Goal: Information Seeking & Learning: Obtain resource

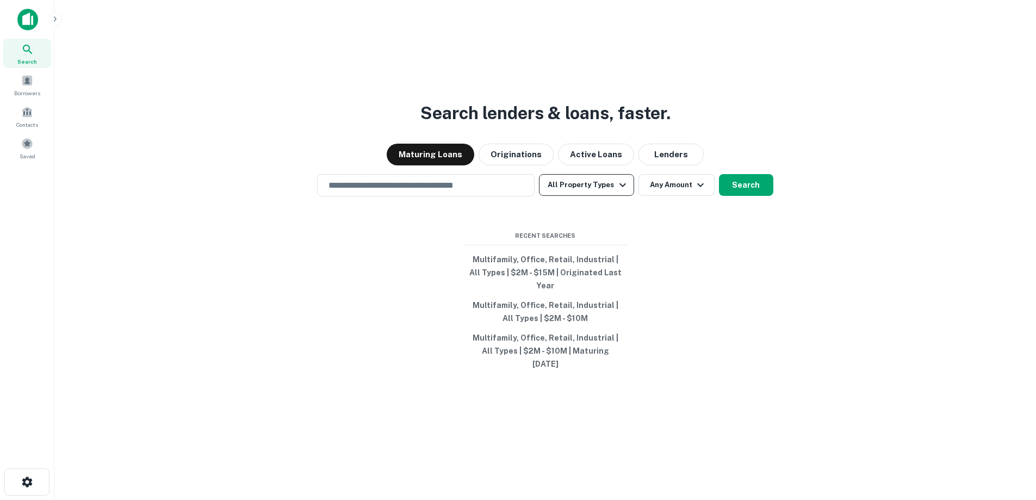
click at [594, 196] on button "All Property Types" at bounding box center [586, 185] width 95 height 22
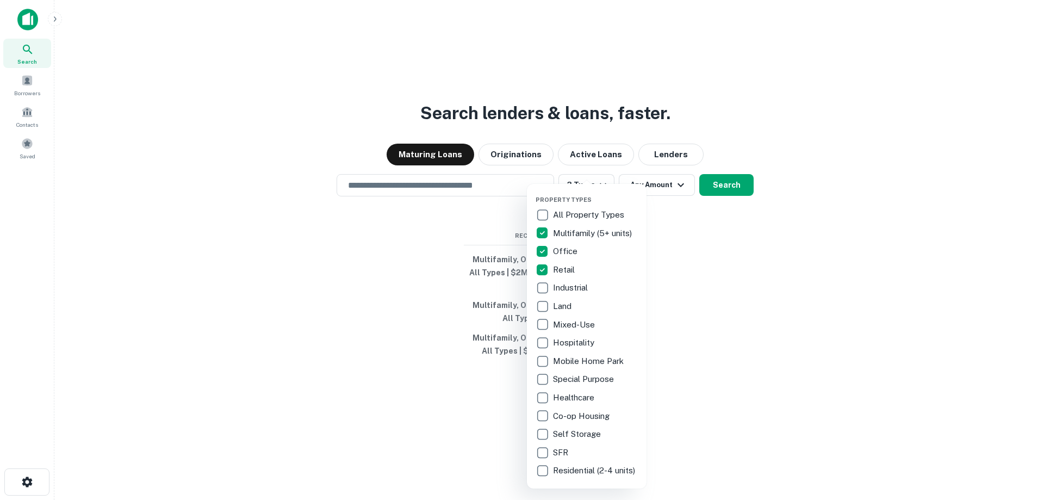
click at [553, 291] on p "Industrial" at bounding box center [571, 287] width 37 height 13
drag, startPoint x: 699, startPoint y: 259, endPoint x: 697, endPoint y: 251, distance: 8.4
click at [699, 259] on div at bounding box center [522, 250] width 1044 height 500
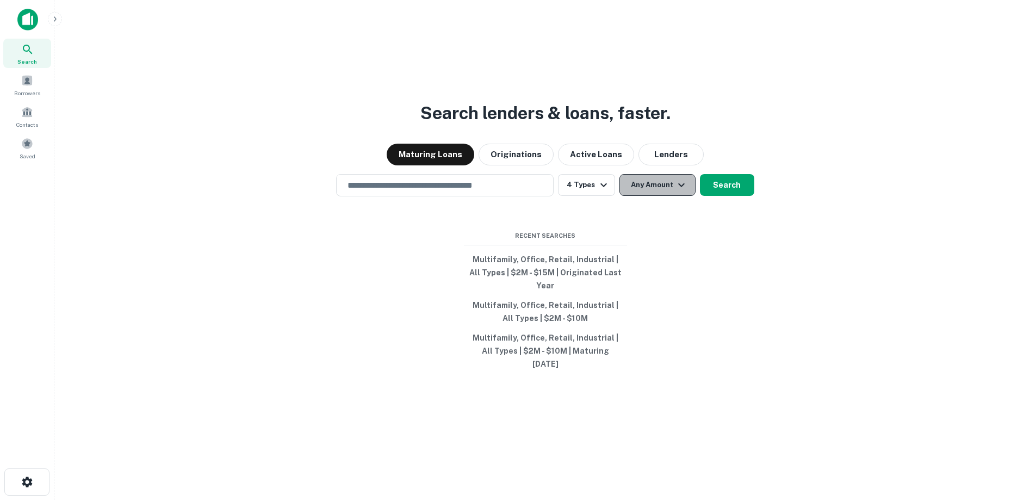
click at [675, 191] on icon "button" at bounding box center [681, 184] width 13 height 13
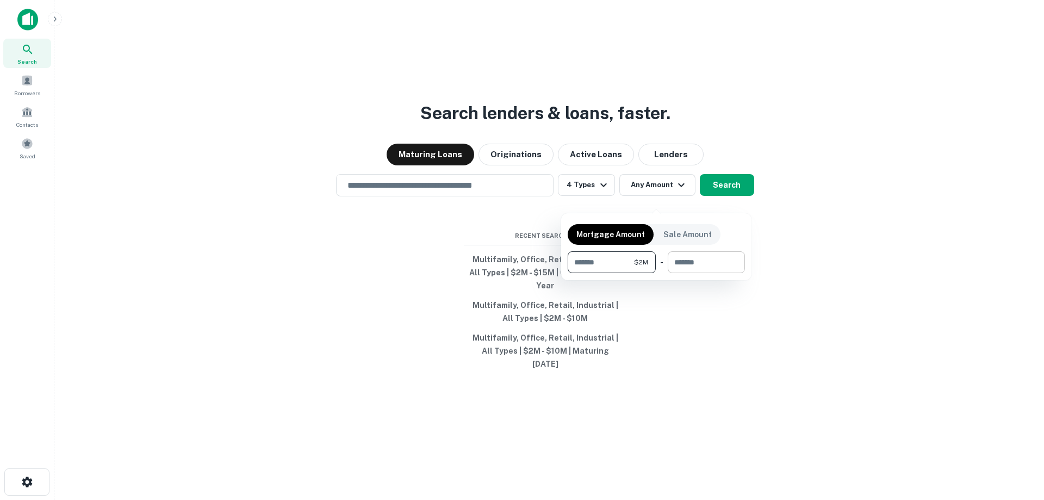
type input "*******"
click at [703, 257] on input "number" at bounding box center [703, 262] width 70 height 22
type input "********"
click at [722, 197] on div at bounding box center [522, 250] width 1044 height 500
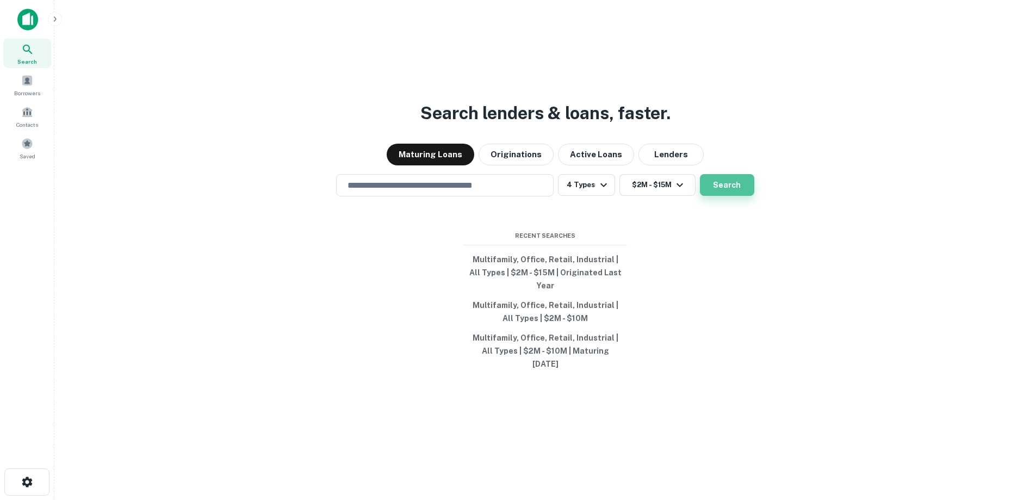
click at [725, 195] on button "Search" at bounding box center [727, 185] width 54 height 22
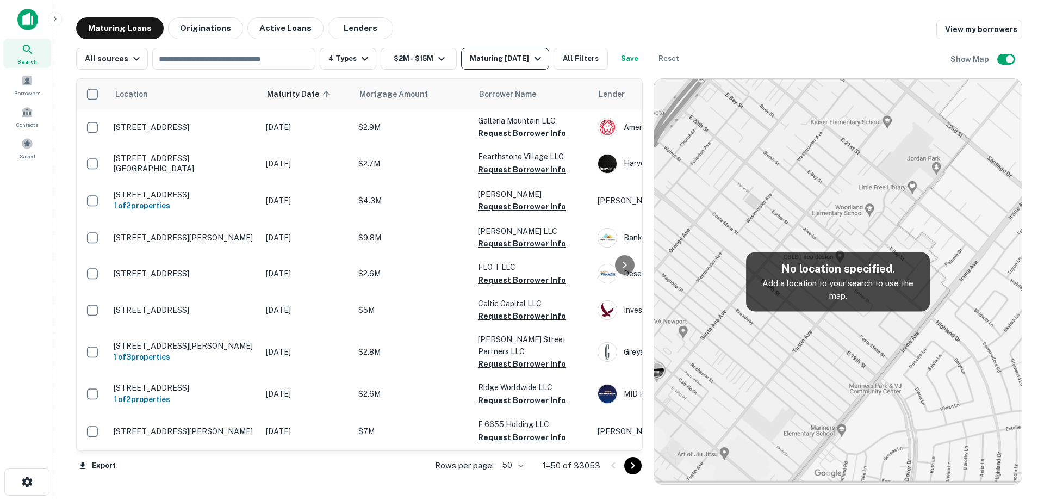
click at [513, 61] on div "Maturing [DATE]" at bounding box center [507, 58] width 74 height 13
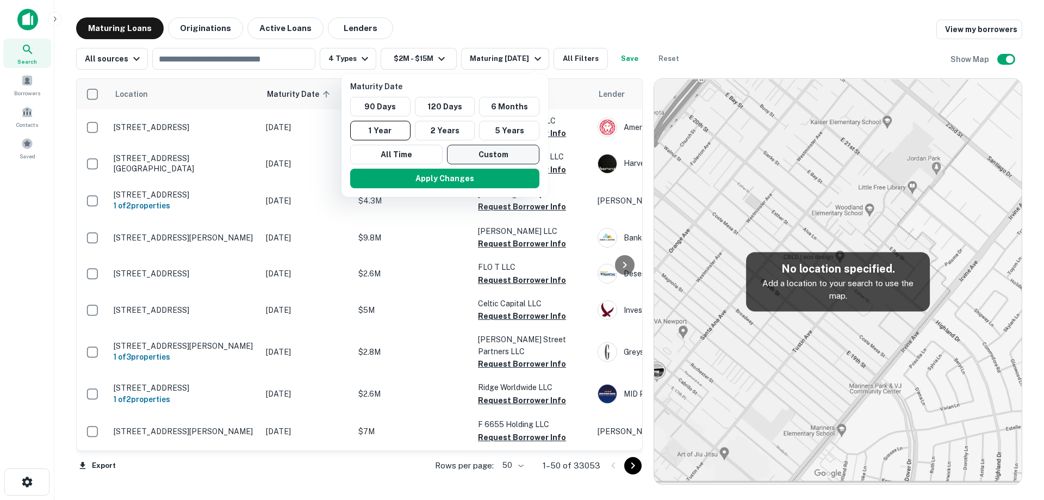
click at [489, 153] on button "Custom" at bounding box center [493, 155] width 92 height 20
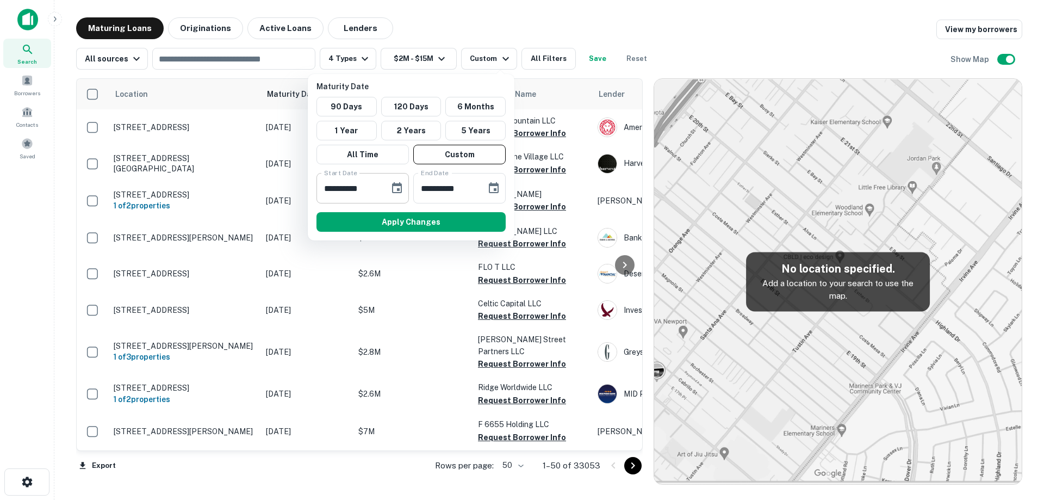
click at [392, 187] on icon "Choose date, selected date is Sep 16, 2025" at bounding box center [396, 188] width 13 height 13
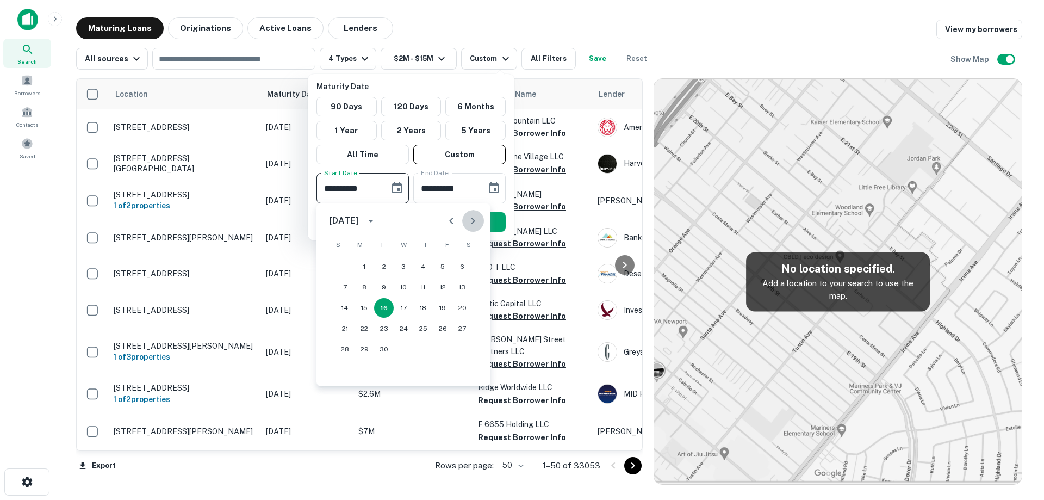
click at [465, 220] on button "Next month" at bounding box center [473, 221] width 22 height 22
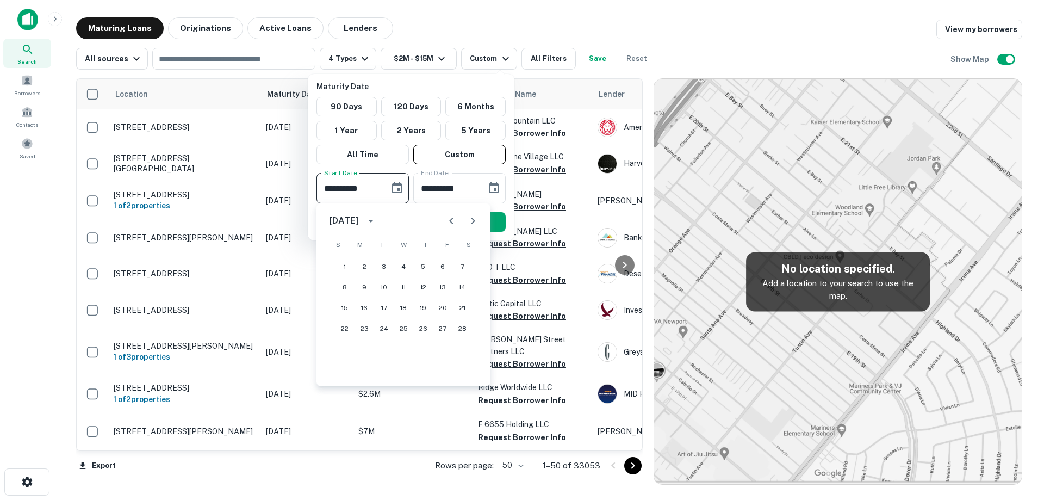
click at [452, 219] on icon "Previous month" at bounding box center [451, 220] width 4 height 7
click at [420, 350] on button "29" at bounding box center [423, 349] width 20 height 20
type input "**********"
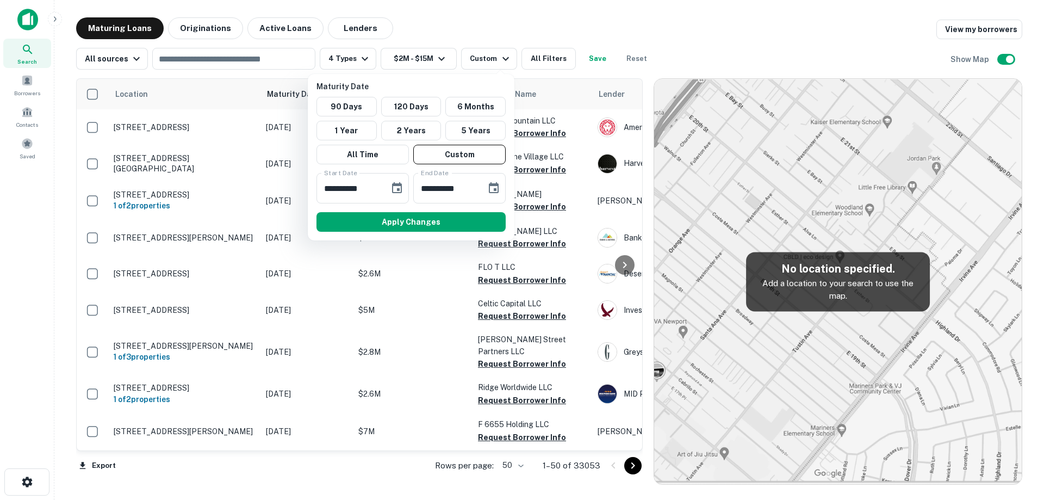
click at [472, 222] on button "Apply Changes" at bounding box center [410, 222] width 189 height 20
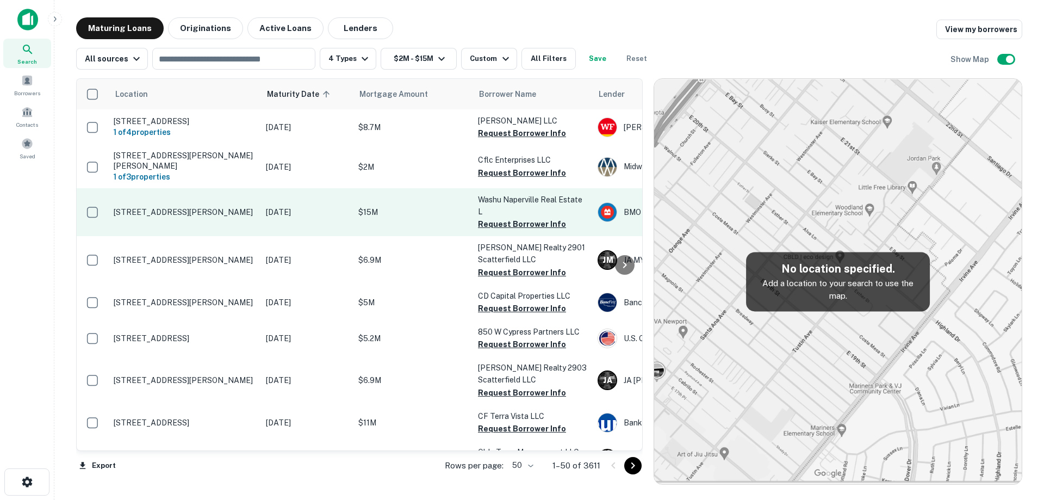
click at [288, 195] on td "[DATE]" at bounding box center [306, 212] width 92 height 48
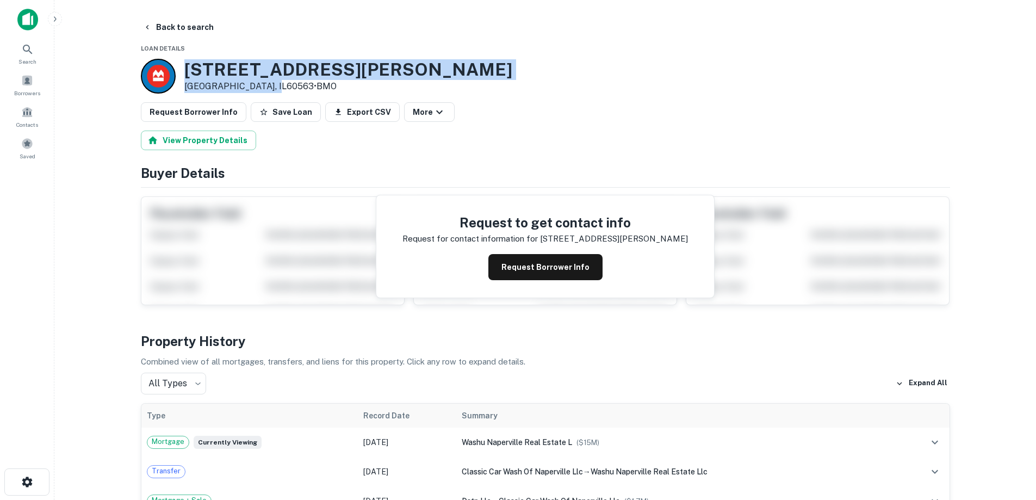
drag, startPoint x: 186, startPoint y: 65, endPoint x: 248, endPoint y: 83, distance: 65.2
click at [265, 89] on div "311 E OGDEN AVE # 15 Naperville, IL60563 • BMO" at bounding box center [348, 76] width 328 height 34
copy div "311 E OGDEN AVE # 15 Naperville, IL60563"
click at [219, 64] on h3 "311 E OGDEN AVE # 15" at bounding box center [348, 69] width 328 height 21
drag, startPoint x: 186, startPoint y: 70, endPoint x: 263, endPoint y: 88, distance: 78.7
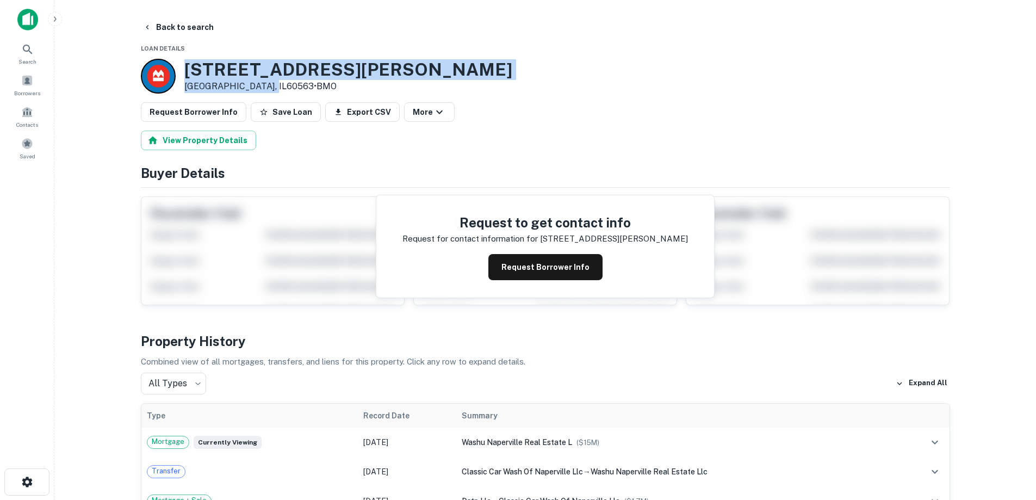
click at [263, 88] on div "311 E OGDEN AVE # 15 Naperville, IL60563 • BMO" at bounding box center [348, 76] width 328 height 34
copy div "311 E OGDEN AVE # 15 Naperville, IL60563"
click at [205, 30] on button "Back to search" at bounding box center [178, 27] width 79 height 20
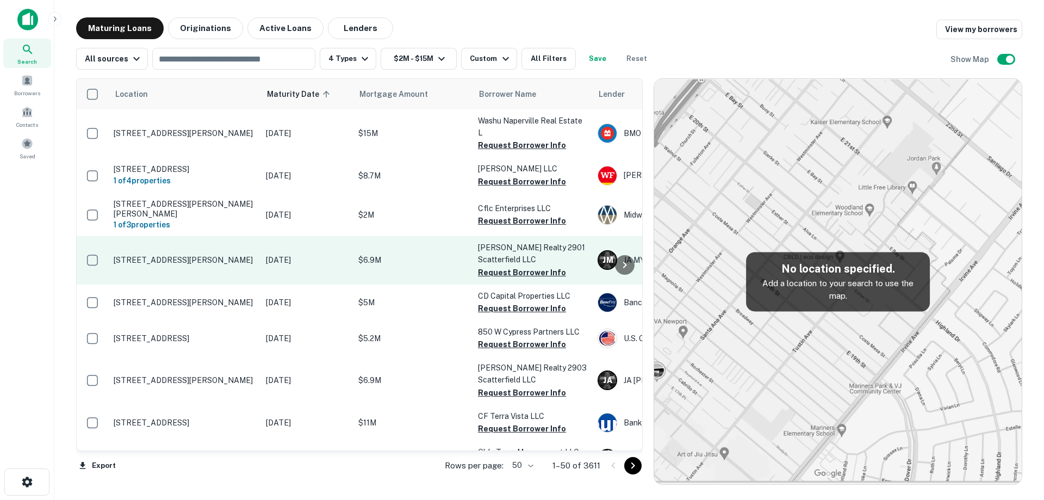
click at [205, 255] on p "[STREET_ADDRESS][PERSON_NAME]" at bounding box center [184, 260] width 141 height 10
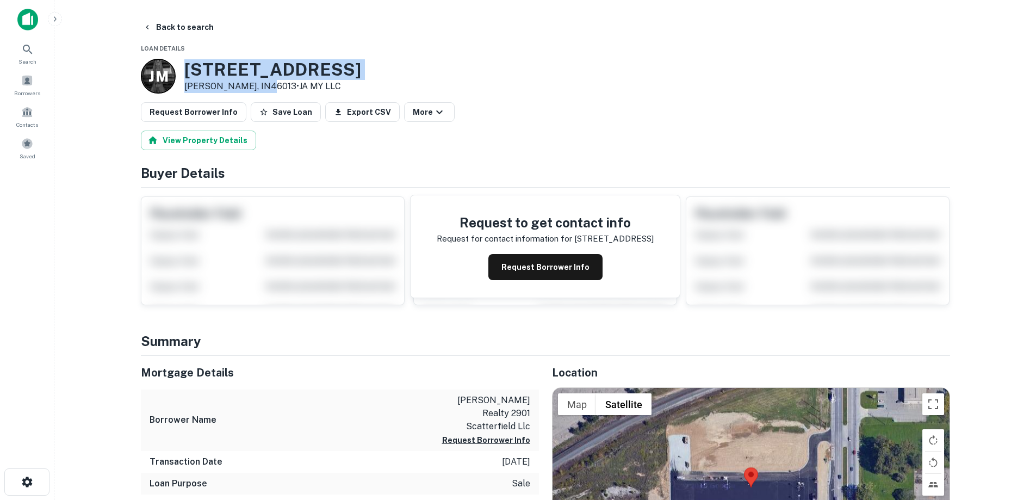
drag, startPoint x: 182, startPoint y: 63, endPoint x: 264, endPoint y: 86, distance: 85.5
click at [264, 86] on div "J M 2901 S SCATTERFIELD RD Anderson, IN46013 • JA MY LLC" at bounding box center [251, 76] width 220 height 35
copy div "2901 S SCATTERFIELD RD Anderson, IN46013"
click at [203, 29] on button "Back to search" at bounding box center [178, 27] width 79 height 20
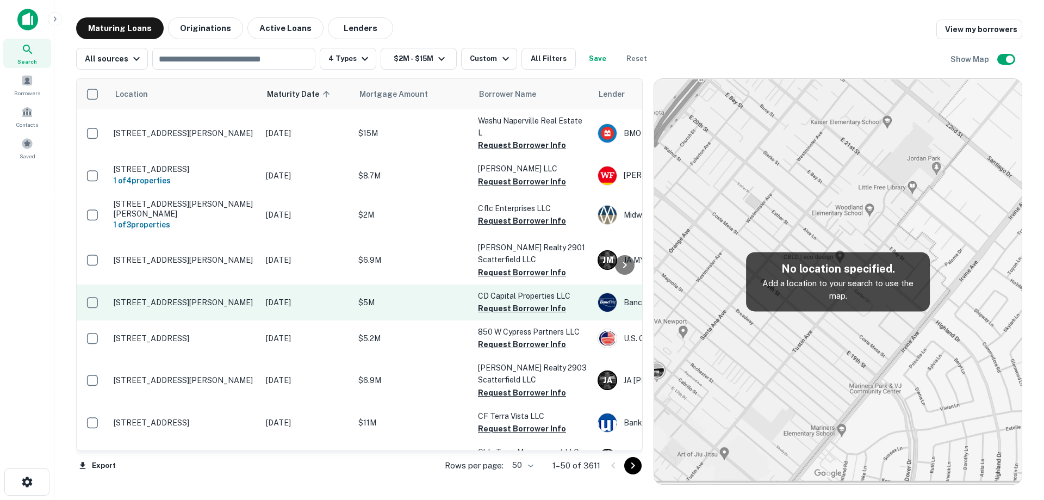
click at [226, 297] on p "[STREET_ADDRESS][PERSON_NAME]" at bounding box center [184, 302] width 141 height 10
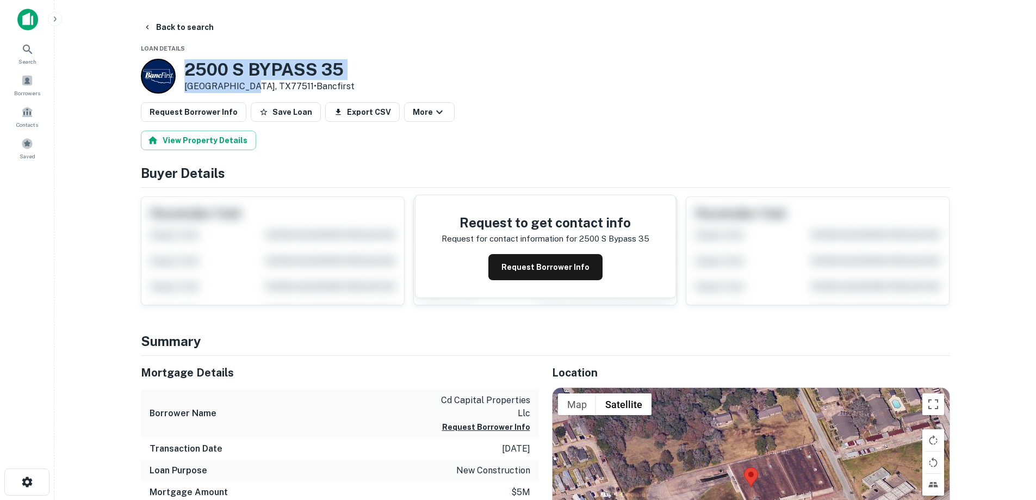
drag, startPoint x: 187, startPoint y: 70, endPoint x: 243, endPoint y: 87, distance: 58.5
click at [243, 87] on div "2500 S BYPASS 35 Alvin, TX77511 • Bancfirst" at bounding box center [269, 76] width 170 height 34
copy div "2500 S BYPASS 35 Alvin, TX77511"
click at [213, 27] on button "Back to search" at bounding box center [178, 27] width 79 height 20
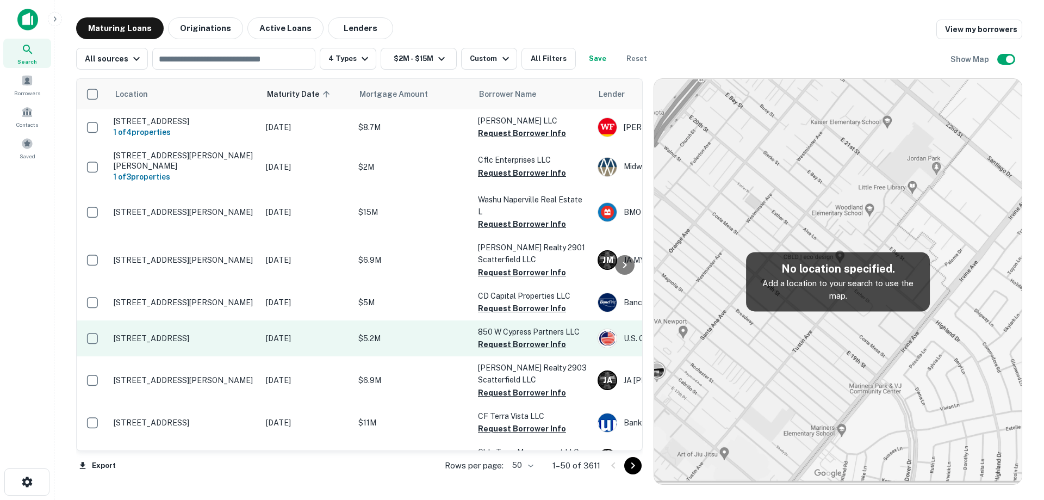
click at [265, 342] on td "[DATE]" at bounding box center [306, 338] width 92 height 36
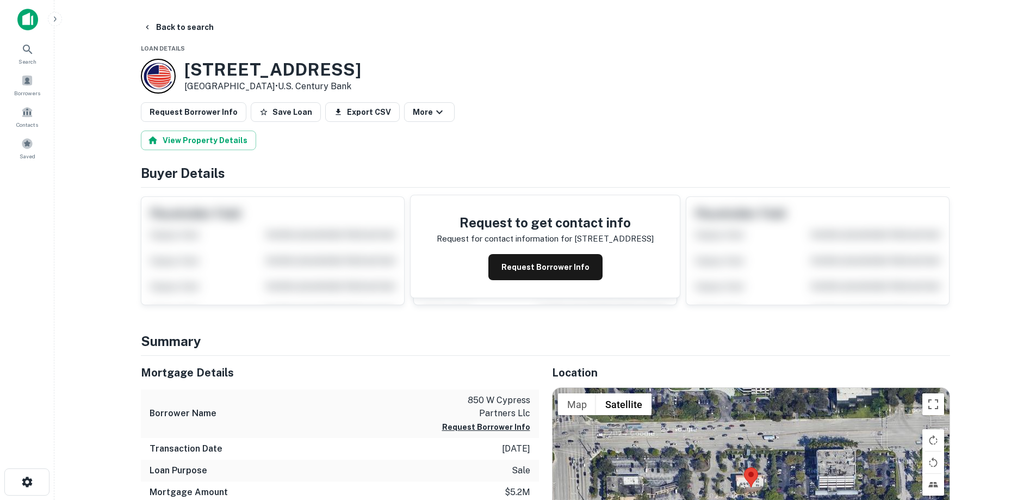
drag, startPoint x: 242, startPoint y: 78, endPoint x: 290, endPoint y: 86, distance: 48.1
click at [291, 86] on div "850 NW 62ND ST # 854 Fort Lauderdale, FL33309 • U.s. Century Bank" at bounding box center [251, 76] width 220 height 35
copy div "850 NW 62ND ST # 854 Fort Lauderdale, FL33309"
click at [533, 270] on button "Request Borrower Info" at bounding box center [545, 267] width 114 height 26
click at [321, 67] on h3 "850 NW 62ND ST # 854" at bounding box center [272, 69] width 177 height 21
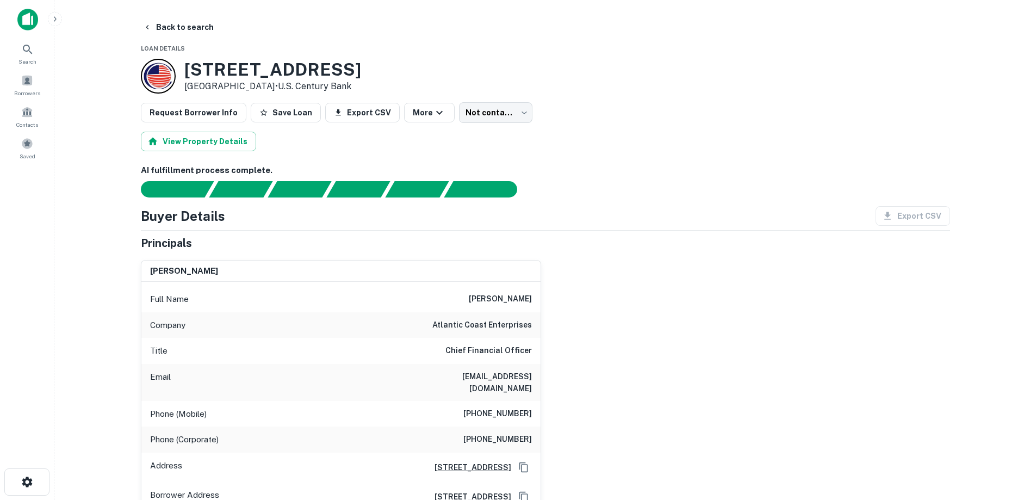
click at [460, 329] on h6 "atlantic coast enterprises" at bounding box center [481, 325] width 99 height 13
copy h6 "atlantic coast enterprises"
click at [478, 329] on h6 "atlantic coast enterprises" at bounding box center [481, 325] width 99 height 13
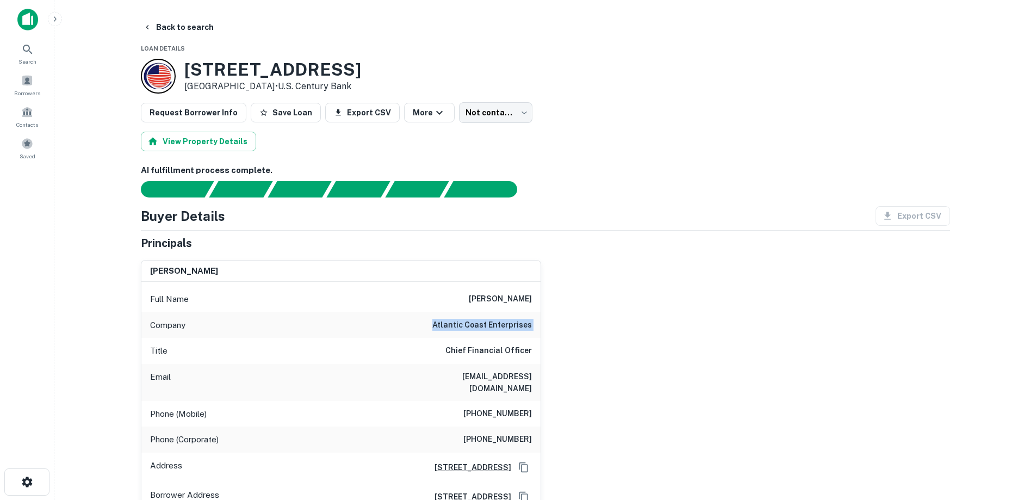
click at [480, 328] on h6 "atlantic coast enterprises" at bounding box center [481, 325] width 99 height 13
click at [198, 21] on button "Back to search" at bounding box center [178, 27] width 79 height 20
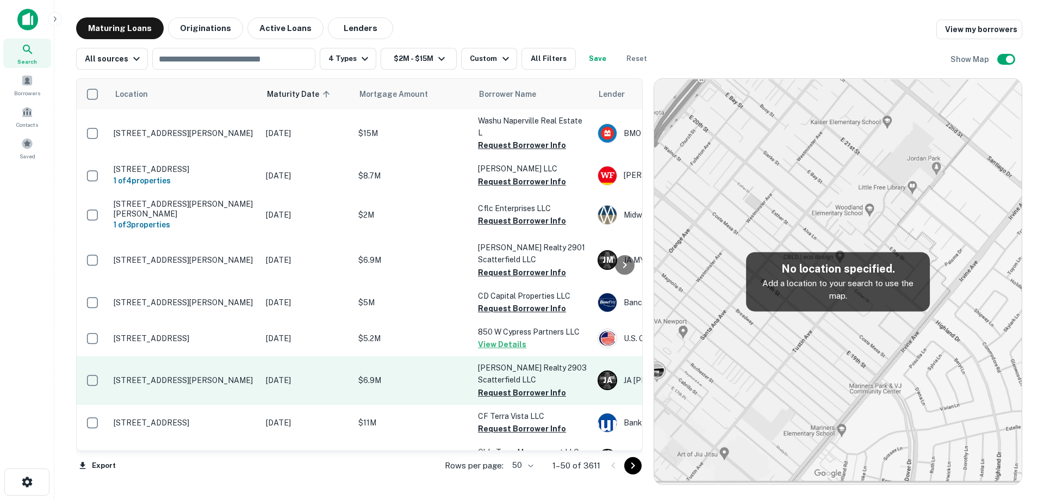
click at [273, 376] on p "[DATE]" at bounding box center [307, 380] width 82 height 12
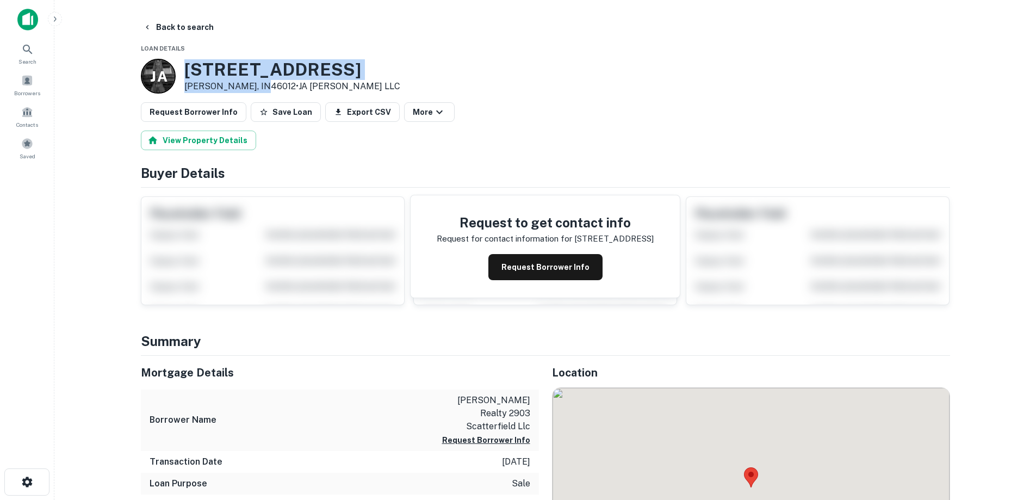
drag, startPoint x: 186, startPoint y: 65, endPoint x: 261, endPoint y: 83, distance: 77.1
click at [261, 83] on div "2903 N SCATTERFIELD RD Anderson, IN46012 • JA AMY LLC" at bounding box center [292, 76] width 216 height 34
copy div "2903 N SCATTERFIELD RD Anderson, IN46012"
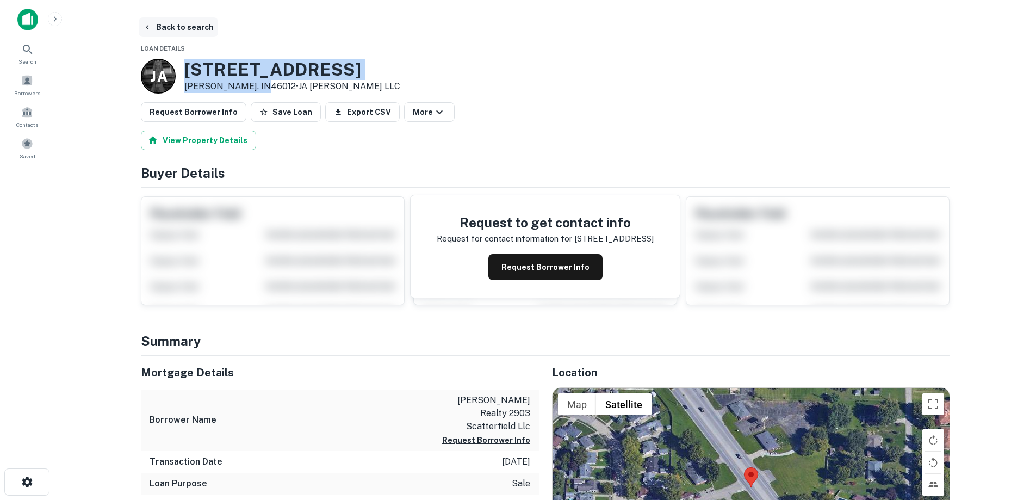
click at [177, 25] on button "Back to search" at bounding box center [178, 27] width 79 height 20
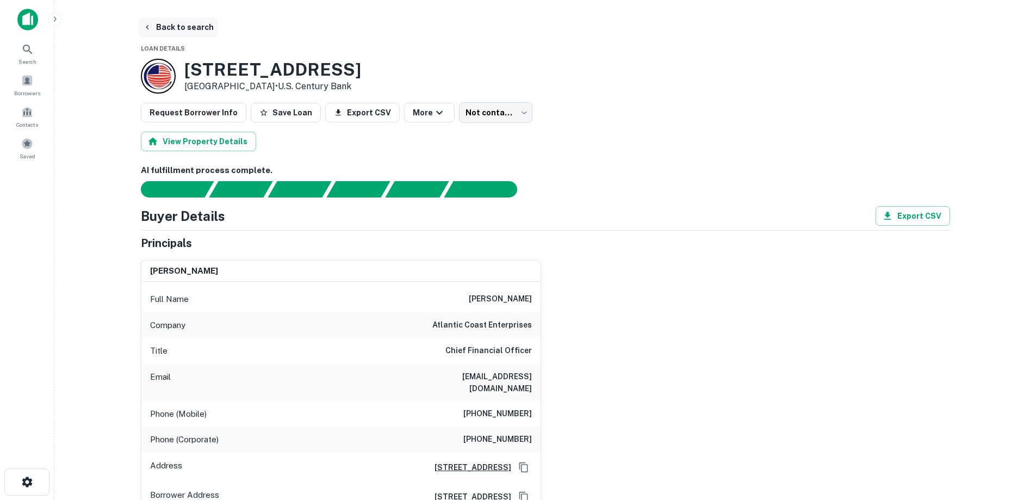
click at [190, 20] on button "Back to search" at bounding box center [178, 27] width 79 height 20
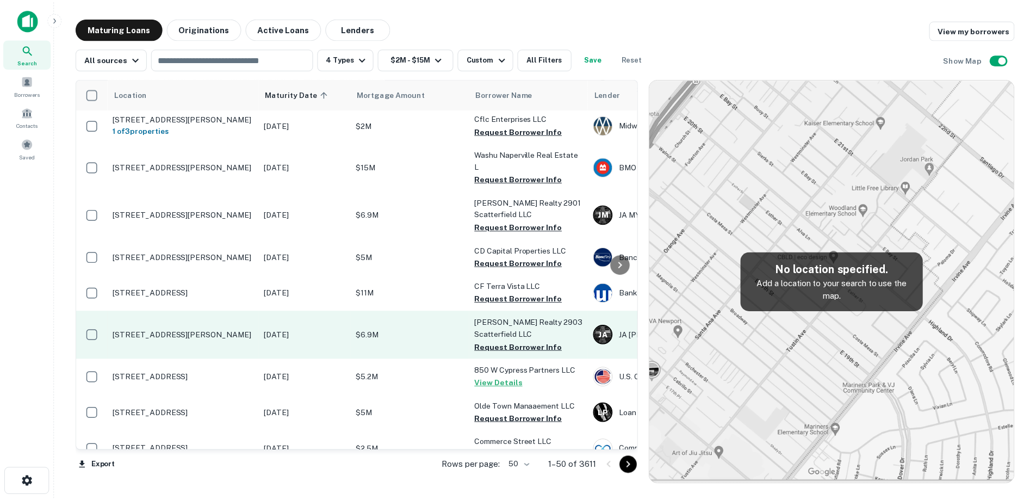
scroll to position [109, 0]
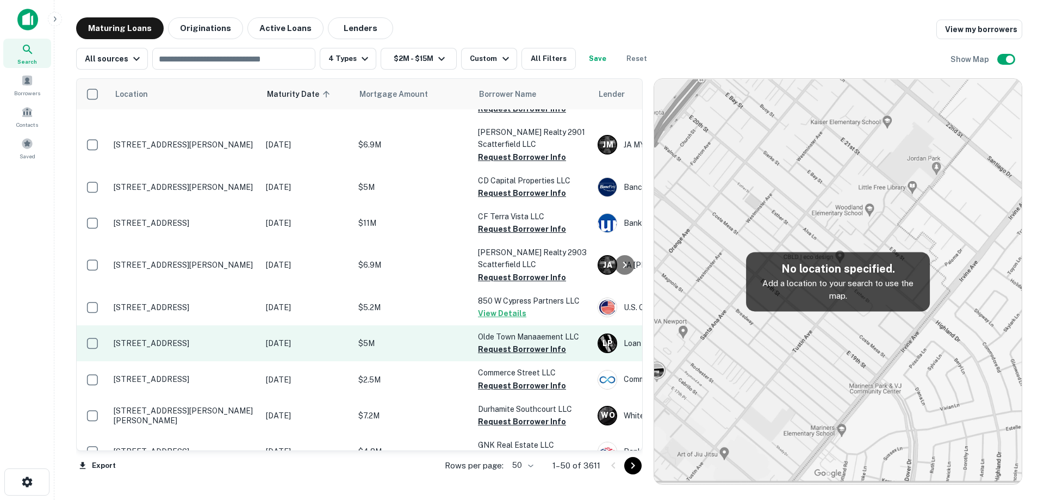
click at [246, 347] on p "[STREET_ADDRESS]" at bounding box center [184, 343] width 141 height 10
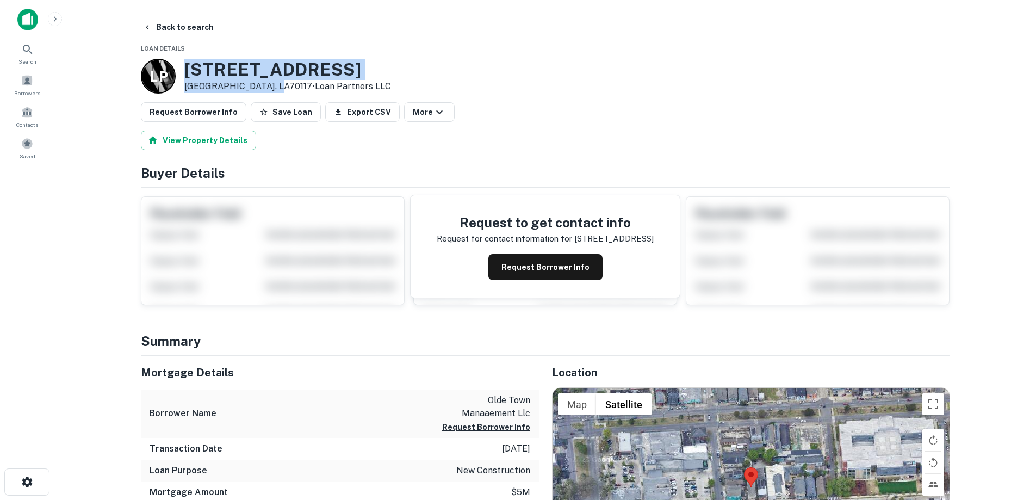
drag, startPoint x: 184, startPoint y: 66, endPoint x: 248, endPoint y: 73, distance: 65.1
click at [271, 91] on div "2311 N RAMPART ST New Orleans, LA70117 • Loan Partners LLC" at bounding box center [287, 76] width 207 height 34
copy div "2311 N RAMPART ST New Orleans, LA70117"
click at [516, 271] on button "Request Borrower Info" at bounding box center [545, 267] width 114 height 26
click at [296, 77] on h3 "2311 N RAMPART ST" at bounding box center [287, 69] width 207 height 21
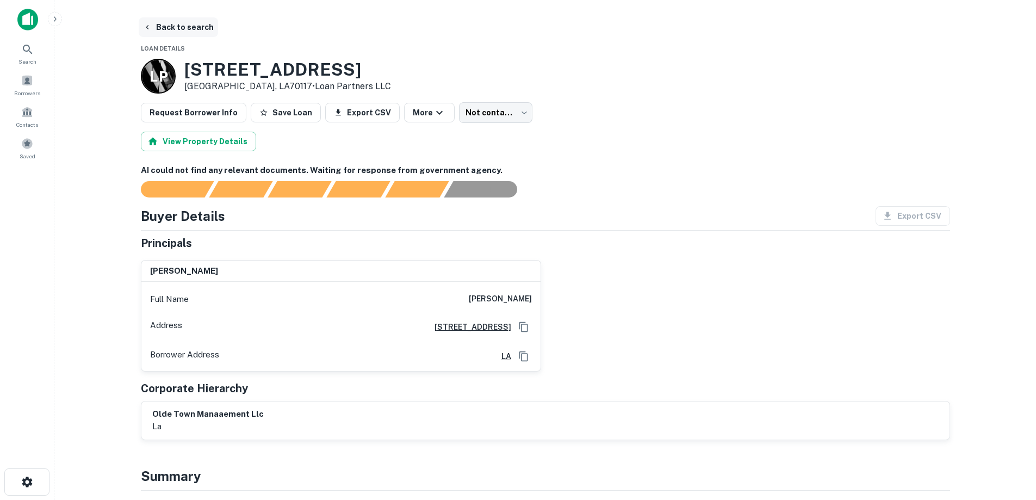
click at [186, 26] on button "Back to search" at bounding box center [178, 27] width 79 height 20
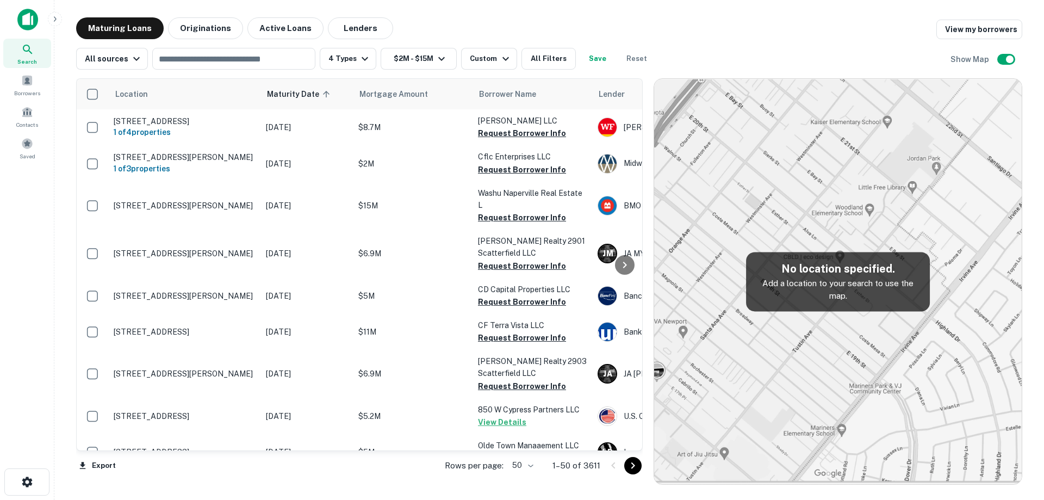
scroll to position [109, 0]
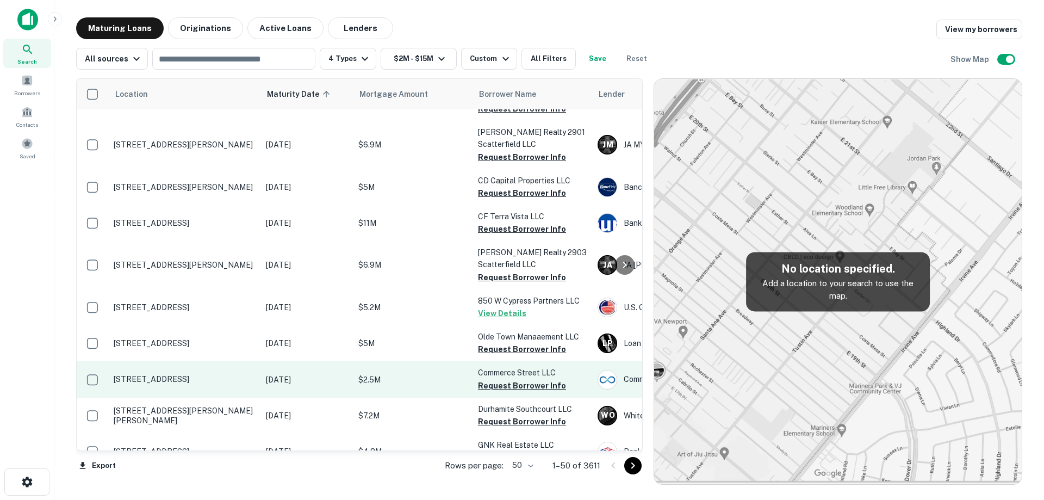
click at [195, 384] on p "[STREET_ADDRESS]" at bounding box center [184, 379] width 141 height 10
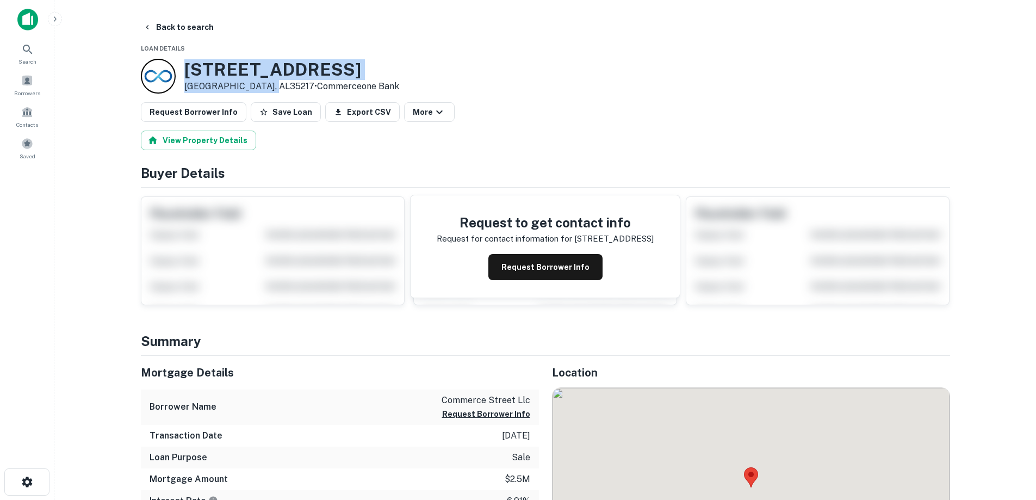
drag, startPoint x: 179, startPoint y: 69, endPoint x: 272, endPoint y: 86, distance: 94.6
click at [272, 86] on div "1315 Commerce St Birmingham, AL35217 • Commerceone Bank" at bounding box center [270, 76] width 258 height 35
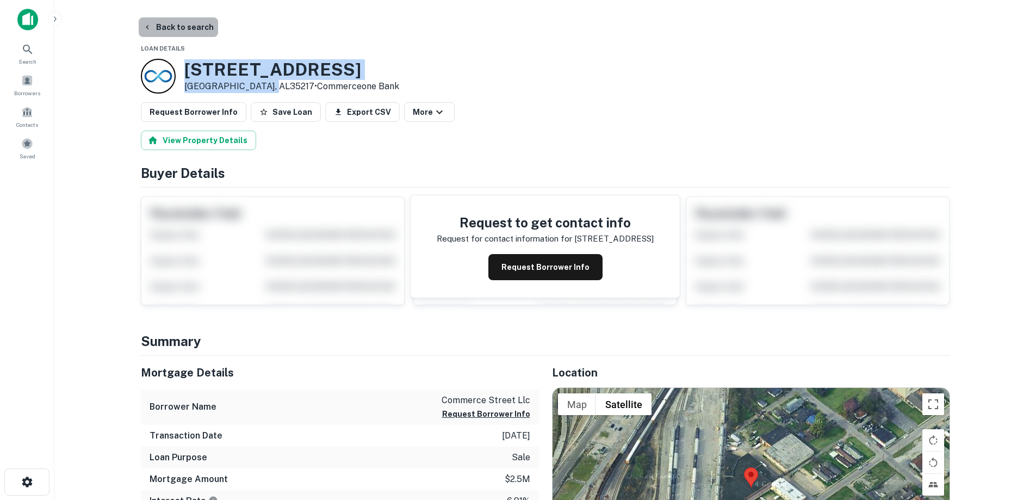
click at [204, 27] on button "Back to search" at bounding box center [178, 27] width 79 height 20
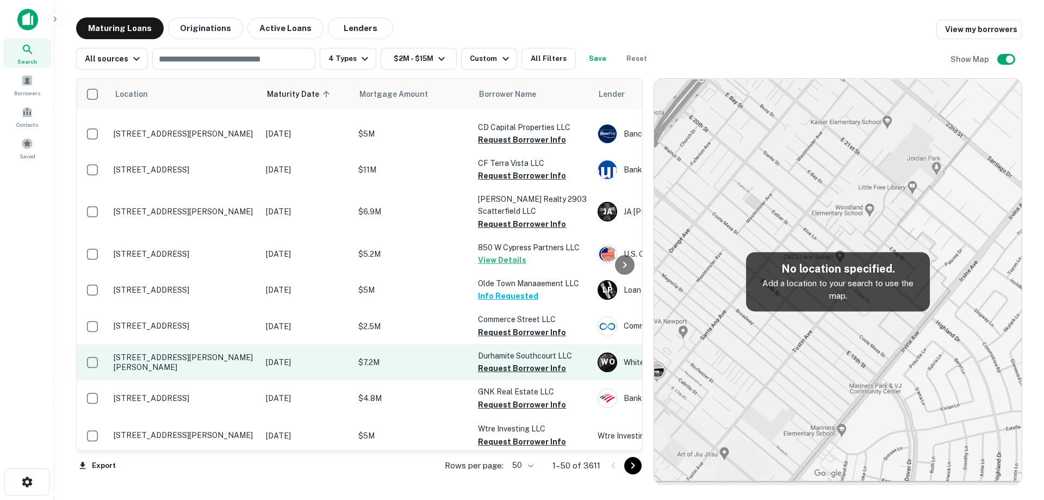
scroll to position [163, 0]
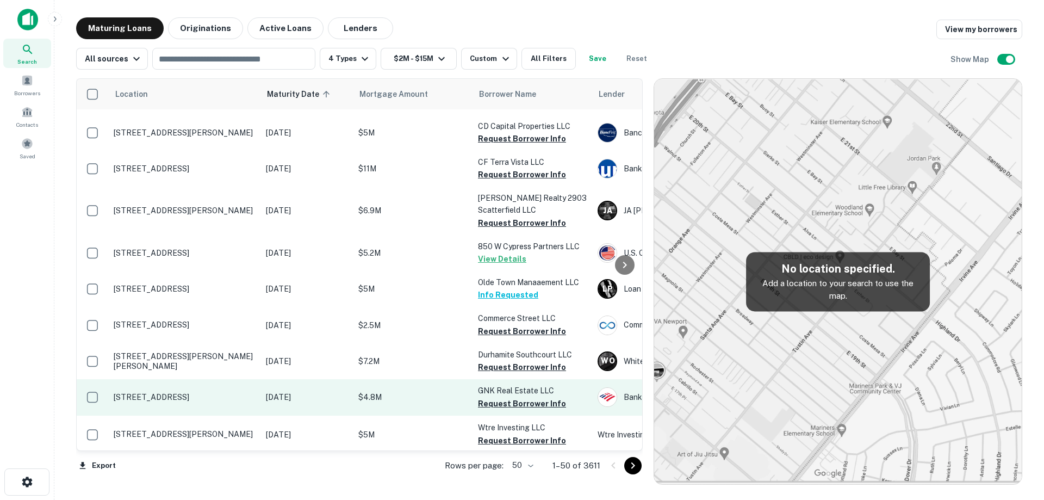
click at [257, 396] on td "[STREET_ADDRESS]" at bounding box center [184, 397] width 152 height 36
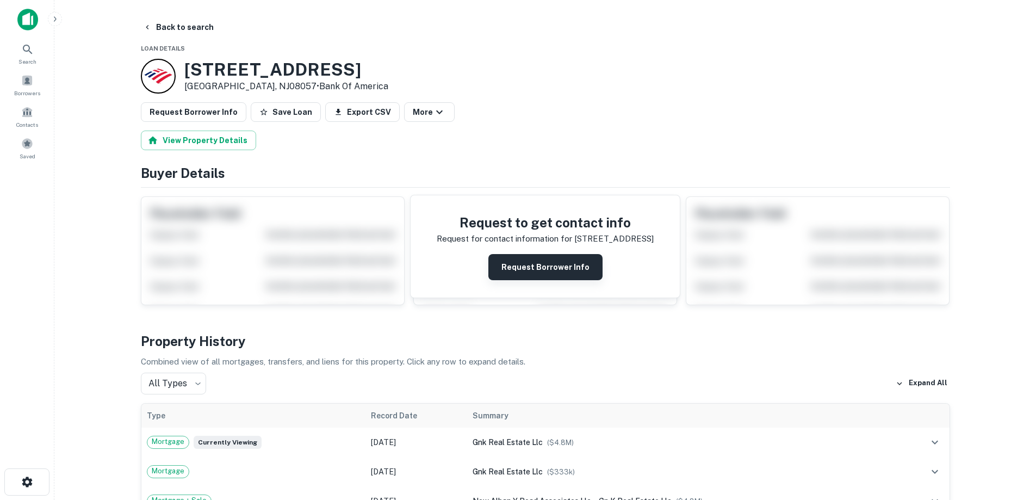
click at [578, 264] on button "Request Borrower Info" at bounding box center [545, 267] width 114 height 26
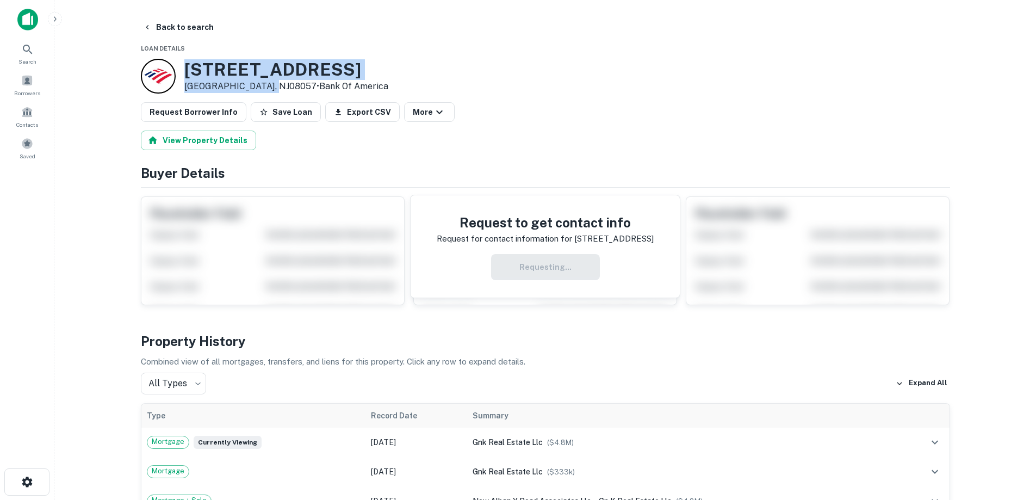
drag, startPoint x: 185, startPoint y: 66, endPoint x: 276, endPoint y: 89, distance: 93.6
click at [276, 89] on div "355 New Albany Rd Moorestown, NJ08057 • Bank Of America" at bounding box center [286, 76] width 204 height 34
copy div "[STREET_ADDRESS]"
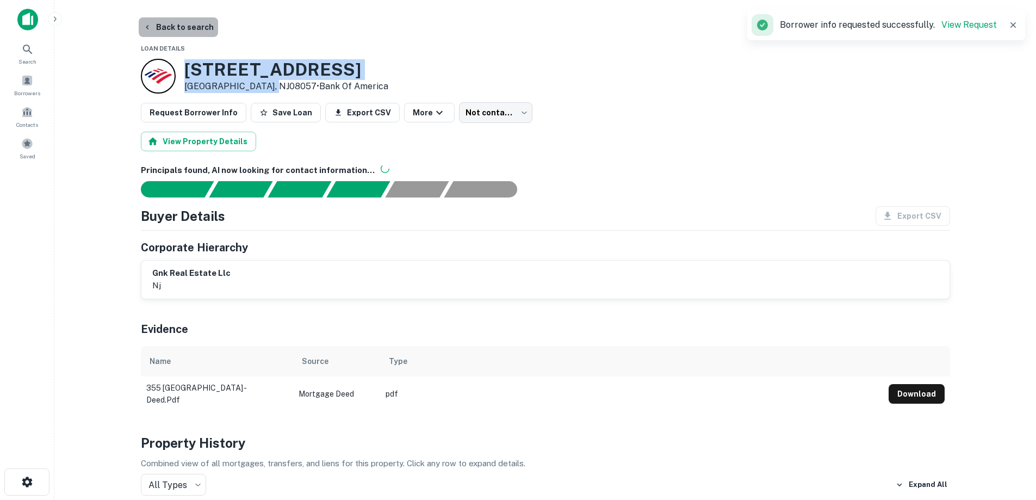
click at [194, 29] on button "Back to search" at bounding box center [178, 27] width 79 height 20
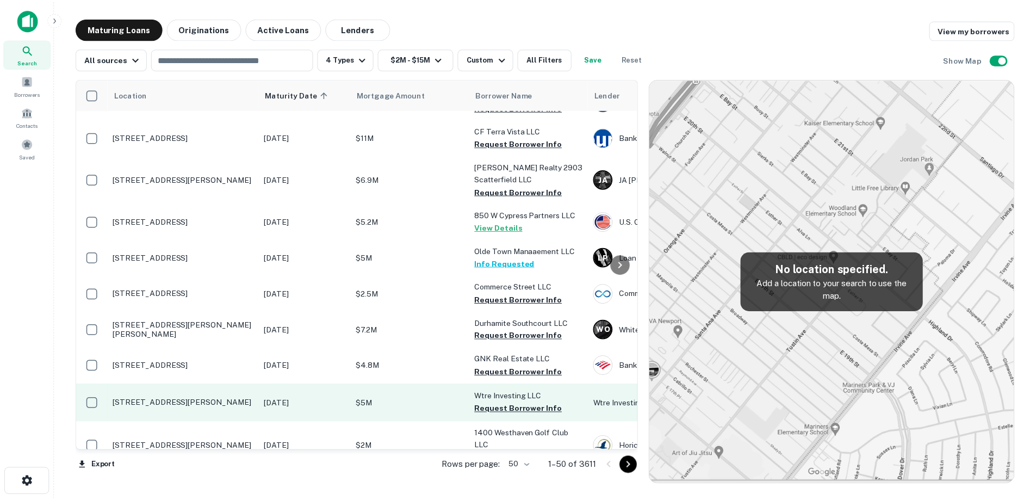
scroll to position [217, 0]
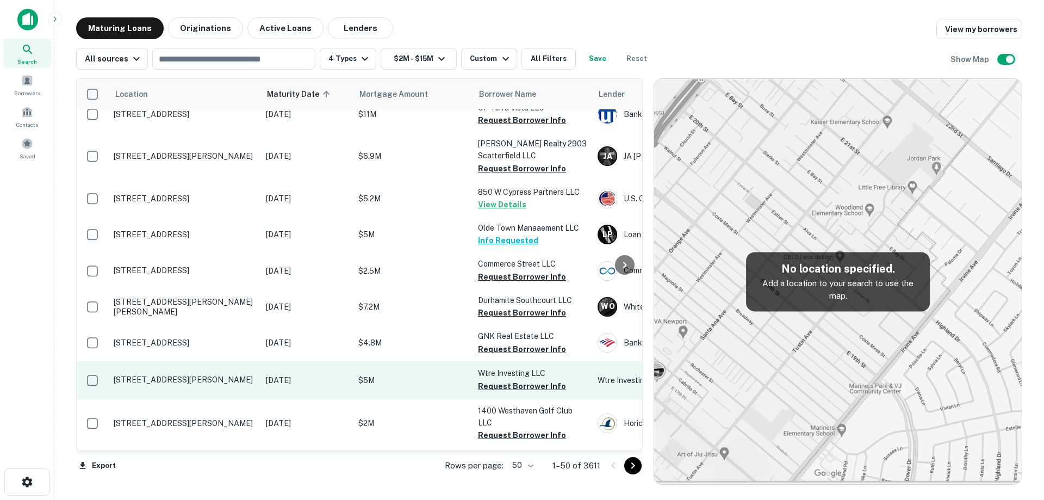
click at [245, 377] on p "[STREET_ADDRESS][PERSON_NAME]" at bounding box center [184, 380] width 141 height 10
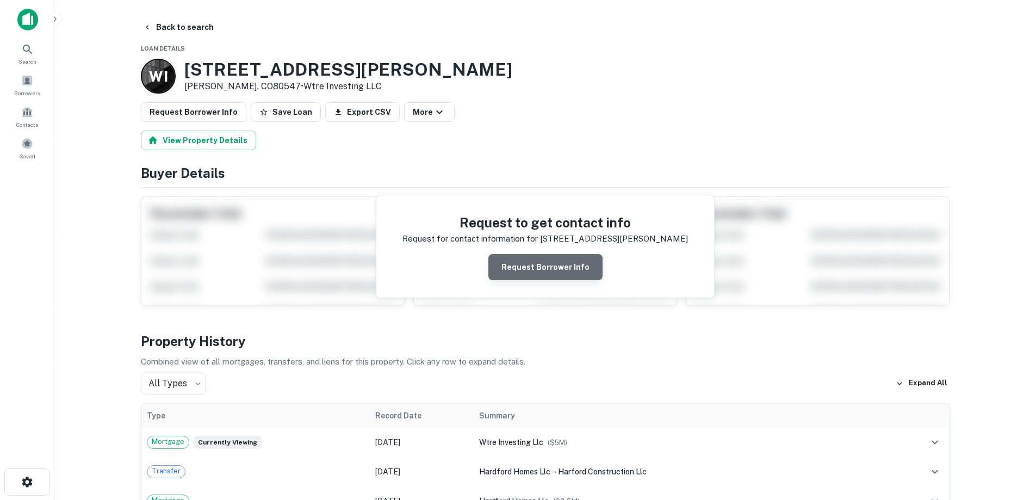
click at [559, 275] on button "Request Borrower Info" at bounding box center [545, 267] width 114 height 26
click at [276, 67] on h3 "[STREET_ADDRESS][PERSON_NAME]" at bounding box center [348, 69] width 328 height 21
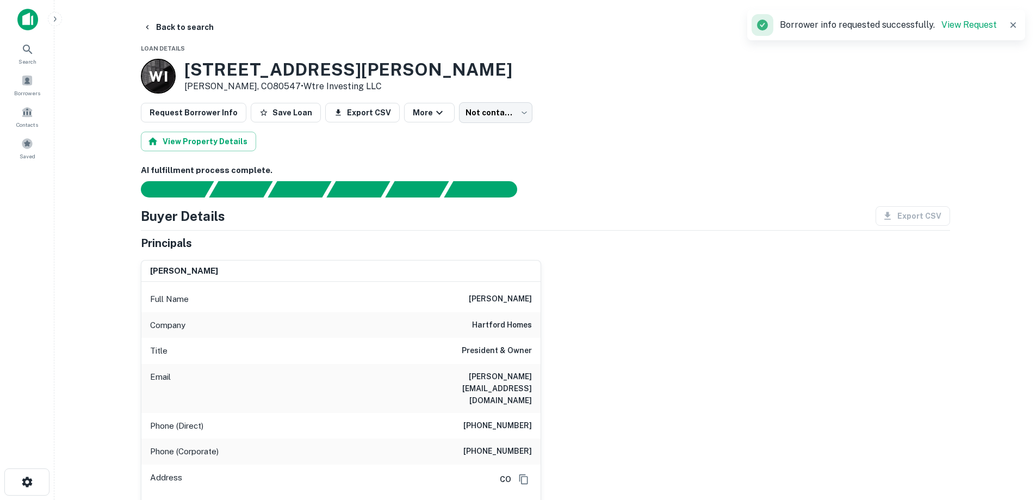
scroll to position [54, 0]
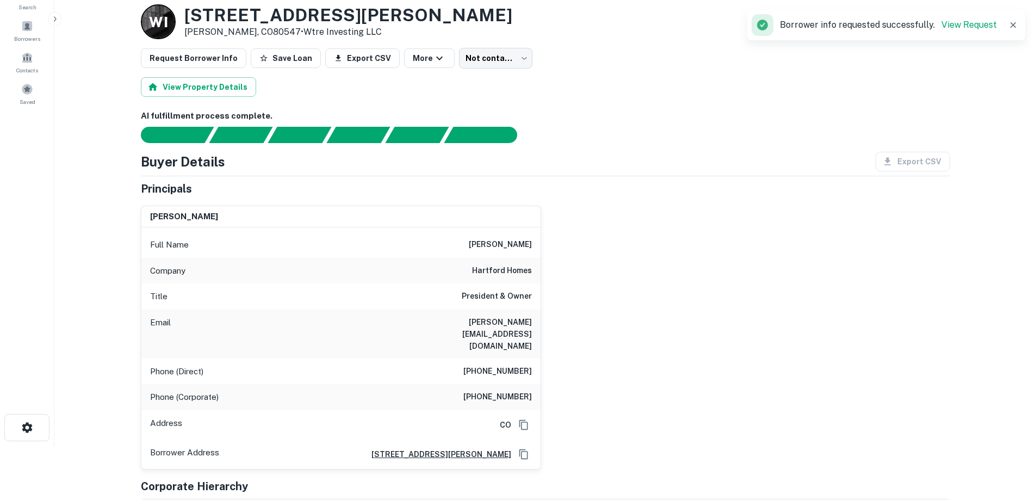
click at [527, 270] on h6 "hartford homes" at bounding box center [502, 270] width 60 height 13
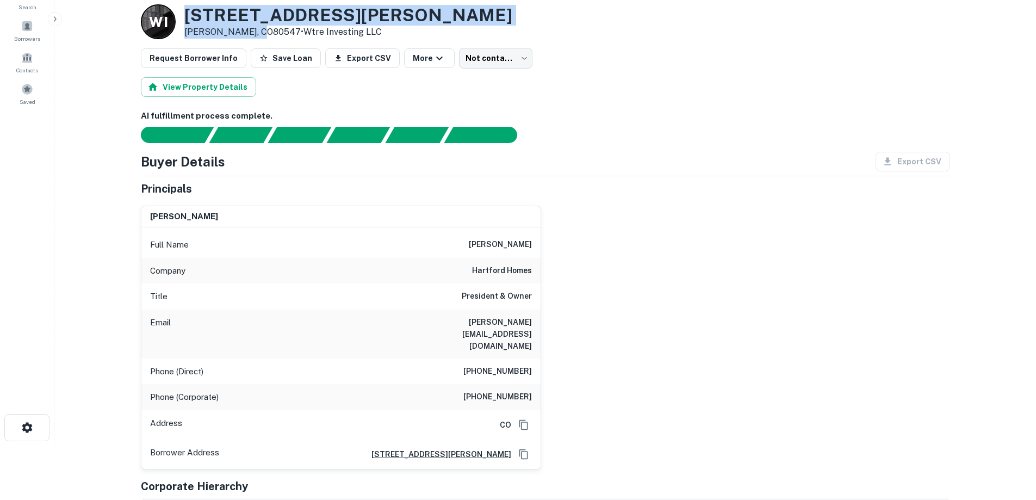
drag, startPoint x: 187, startPoint y: 15, endPoint x: 259, endPoint y: 29, distance: 73.2
click at [259, 29] on div "[STREET_ADDRESS][PERSON_NAME] • Wtre Investing LLC" at bounding box center [348, 22] width 328 height 34
copy div "[STREET_ADDRESS][PERSON_NAME]"
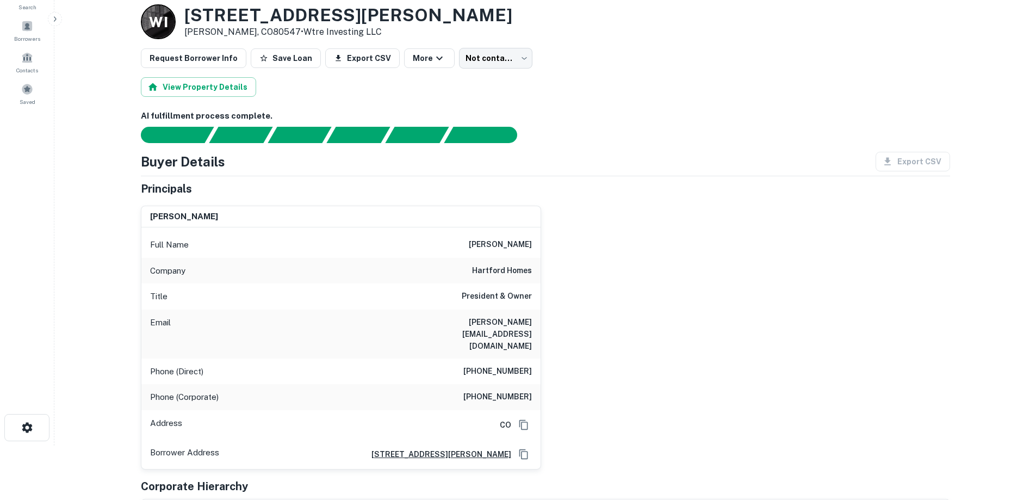
click at [355, 245] on div "Full Name [PERSON_NAME]" at bounding box center [340, 245] width 399 height 26
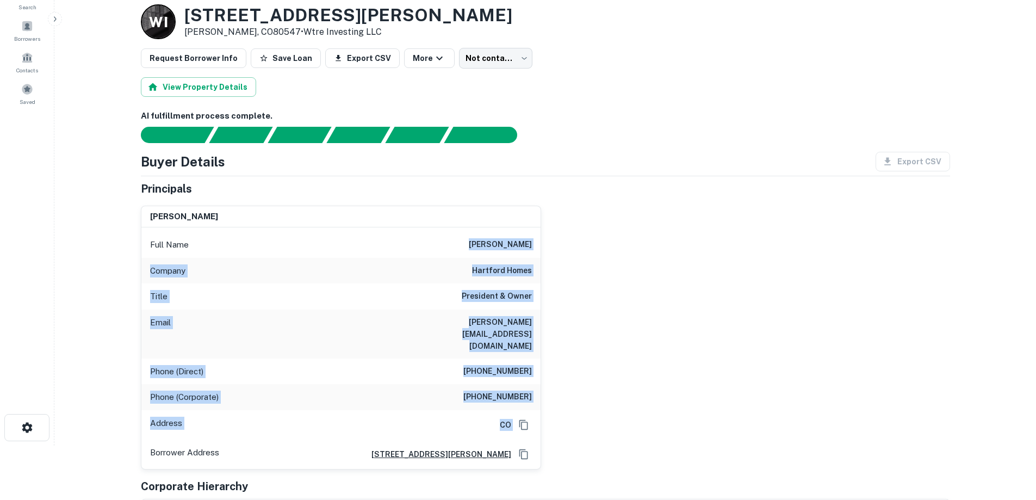
drag, startPoint x: 454, startPoint y: 228, endPoint x: 558, endPoint y: 398, distance: 199.8
click at [568, 399] on div "[PERSON_NAME] Full Name [PERSON_NAME] Company hartford homes Title President & …" at bounding box center [541, 333] width 818 height 272
click at [558, 386] on div "[PERSON_NAME] Full Name [PERSON_NAME] Company hartford homes Title President & …" at bounding box center [541, 333] width 818 height 272
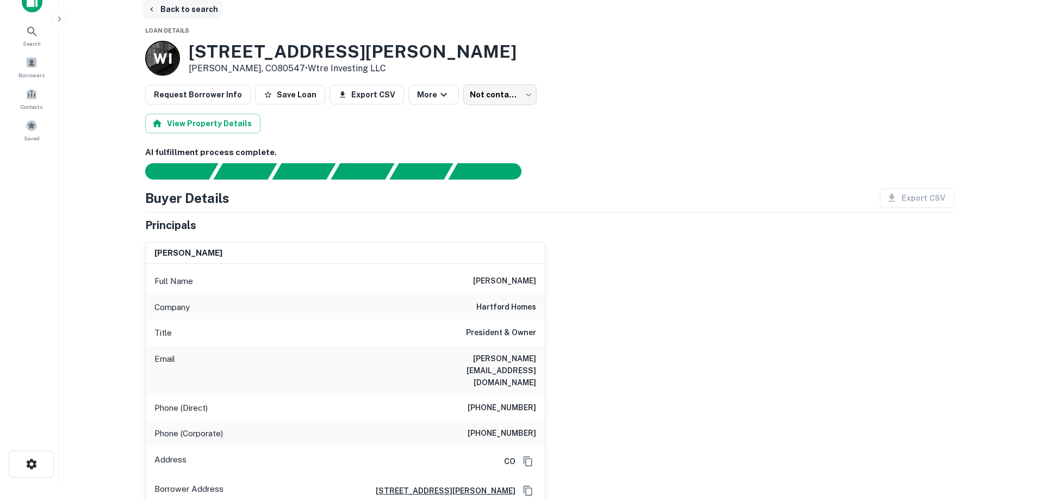
scroll to position [0, 0]
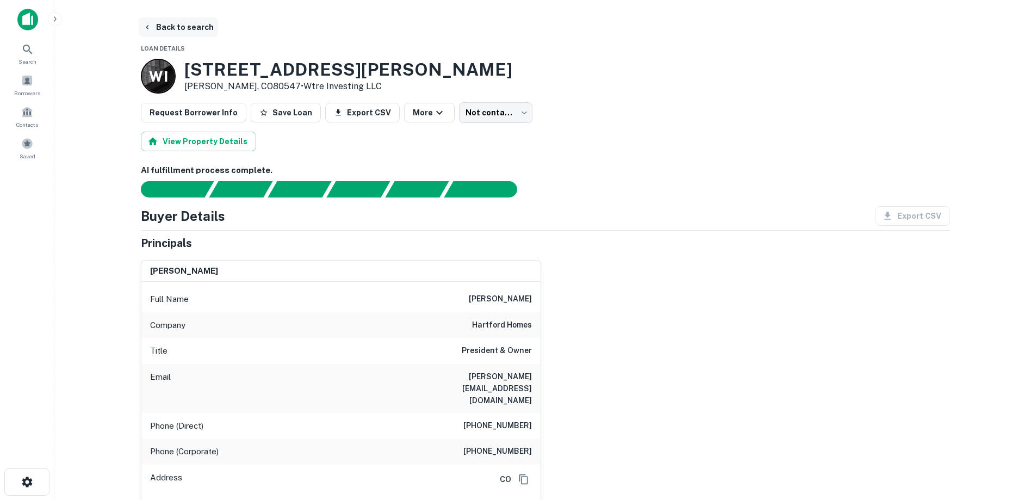
click at [192, 27] on button "Back to search" at bounding box center [178, 27] width 79 height 20
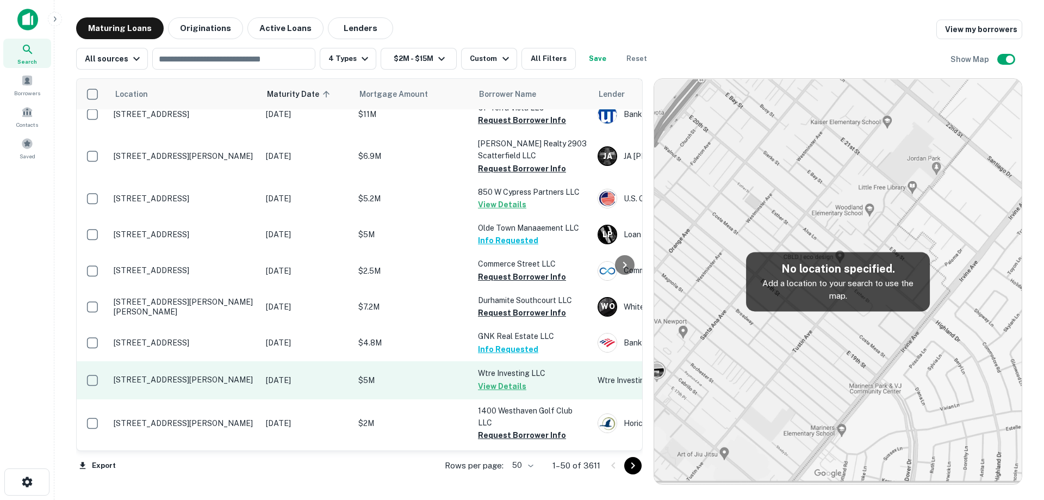
scroll to position [272, 0]
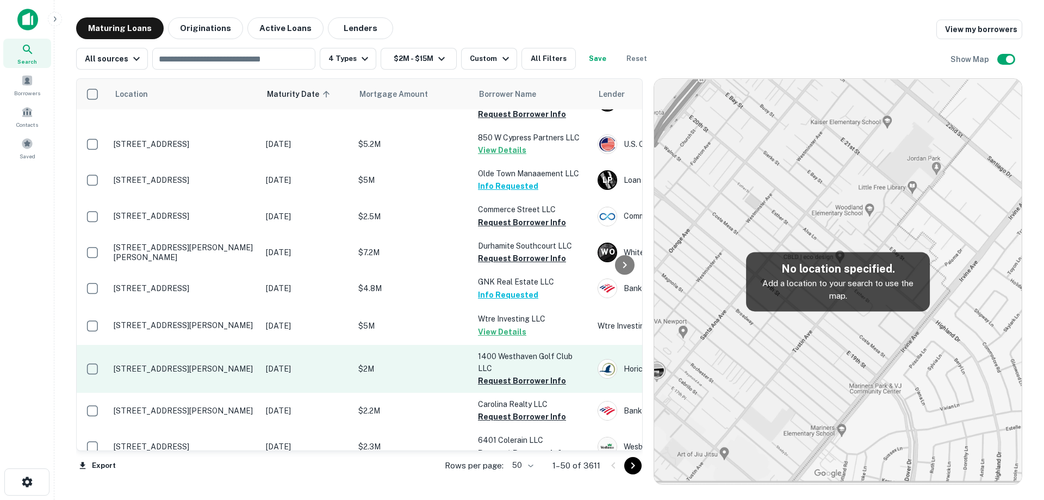
click at [252, 364] on p "[STREET_ADDRESS][PERSON_NAME]" at bounding box center [184, 369] width 141 height 10
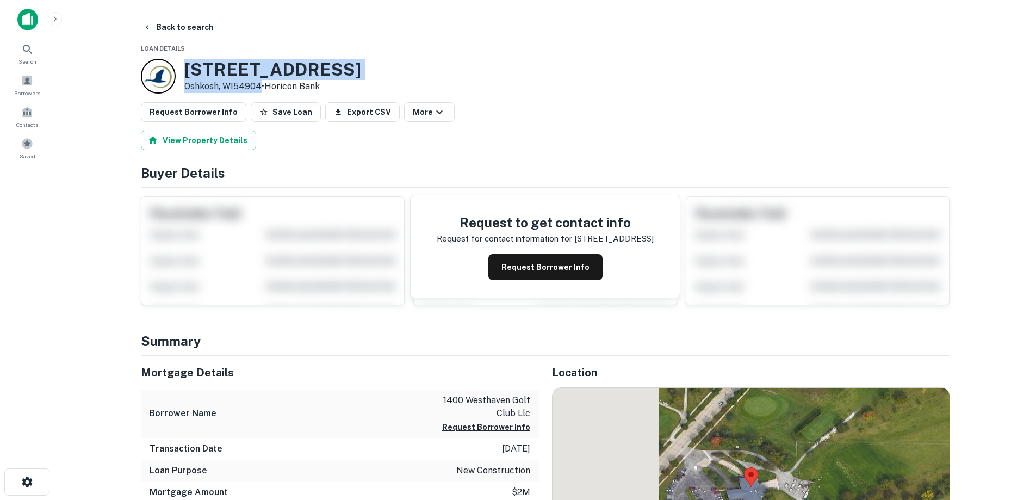
drag, startPoint x: 183, startPoint y: 66, endPoint x: 261, endPoint y: 83, distance: 80.6
click at [261, 83] on div "[STREET_ADDRESS][PERSON_NAME] • Horicon Bank" at bounding box center [251, 76] width 220 height 35
copy div "[STREET_ADDRESS][PERSON_NAME]"
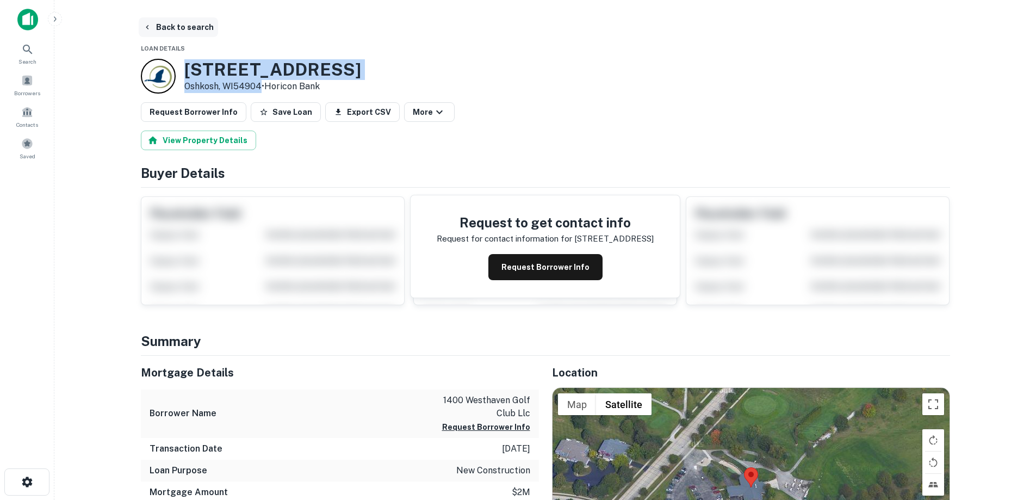
click at [189, 27] on button "Back to search" at bounding box center [178, 27] width 79 height 20
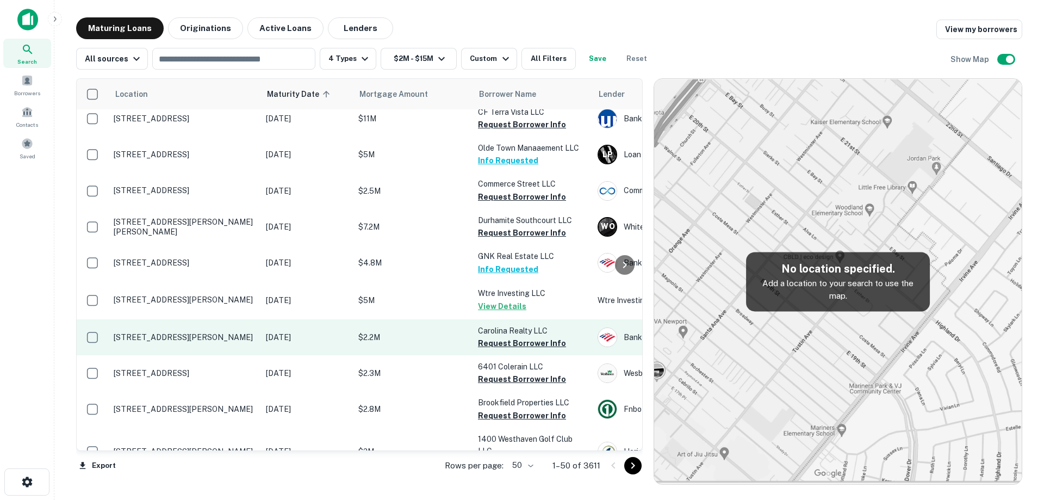
scroll to position [326, 0]
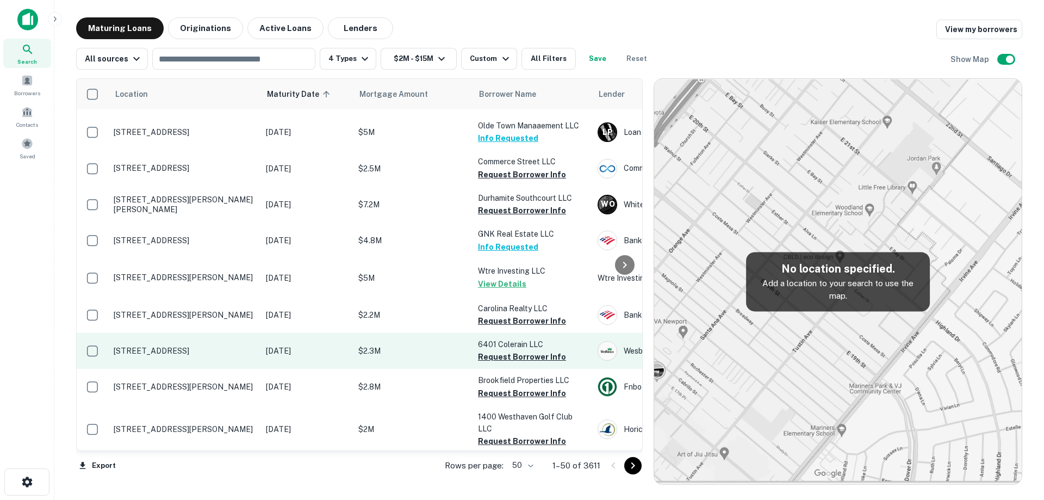
click at [238, 347] on p "[STREET_ADDRESS]" at bounding box center [184, 351] width 141 height 10
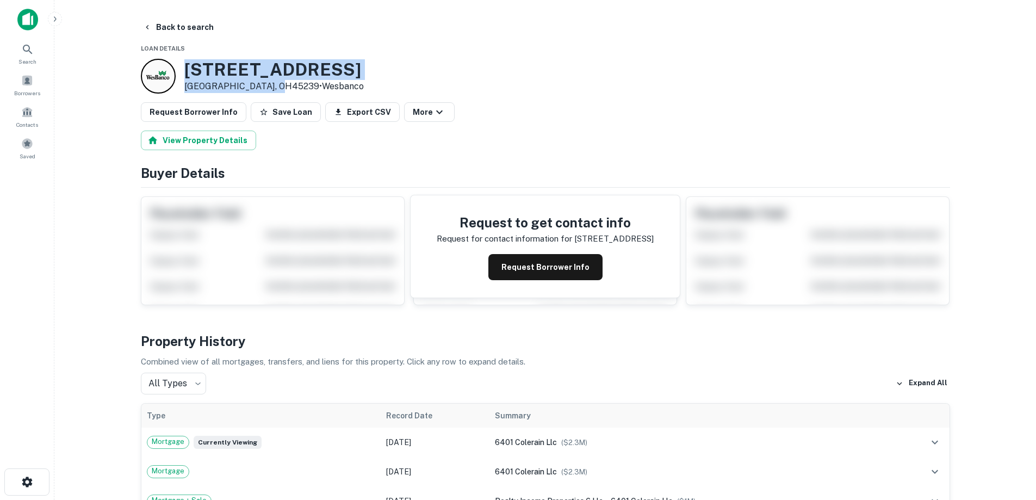
drag, startPoint x: 183, startPoint y: 68, endPoint x: 270, endPoint y: 83, distance: 87.7
click at [270, 83] on div "[STREET_ADDRESS] • [GEOGRAPHIC_DATA]" at bounding box center [252, 76] width 223 height 35
click at [544, 266] on button "Request Borrower Info" at bounding box center [545, 267] width 114 height 26
click at [233, 60] on h3 "[STREET_ADDRESS]" at bounding box center [273, 69] width 179 height 21
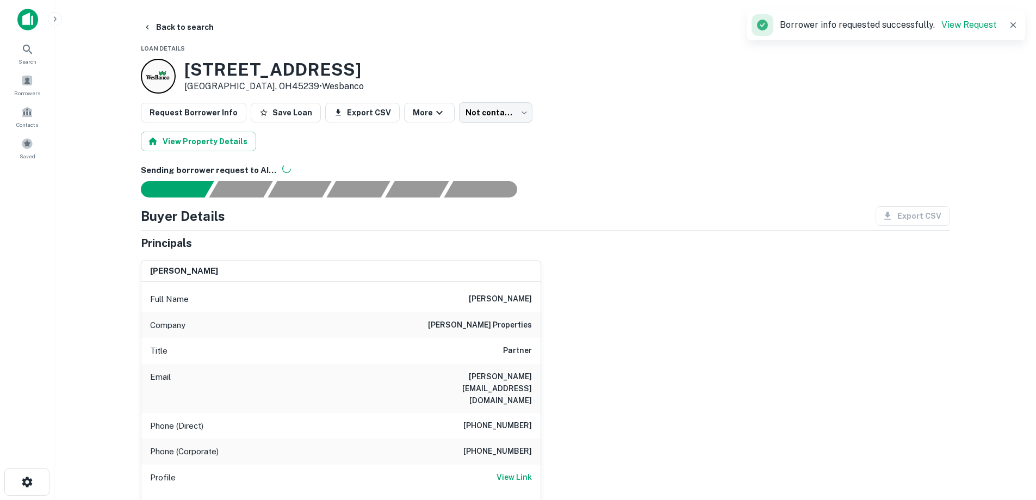
click at [495, 328] on h6 "[PERSON_NAME] properties" at bounding box center [480, 325] width 104 height 13
copy h6 "[PERSON_NAME] properties"
click at [429, 295] on div "Full Name [PERSON_NAME]" at bounding box center [340, 299] width 399 height 26
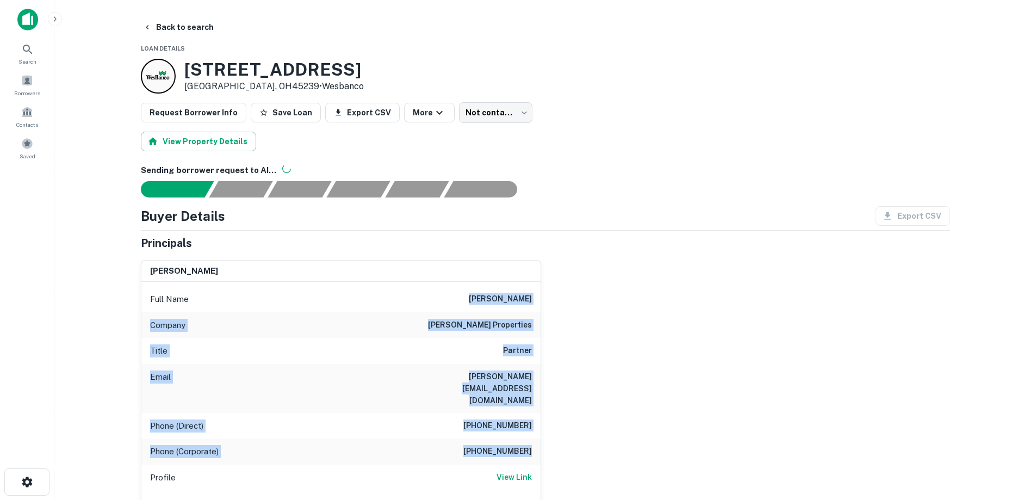
drag, startPoint x: 464, startPoint y: 296, endPoint x: 558, endPoint y: 434, distance: 166.6
click at [558, 434] on div "[PERSON_NAME] Full Name [PERSON_NAME] Company [PERSON_NAME] properties Title Pa…" at bounding box center [541, 400] width 818 height 298
click at [555, 430] on div "[PERSON_NAME] Full Name [PERSON_NAME] Company [PERSON_NAME] properties Title Pa…" at bounding box center [541, 400] width 818 height 298
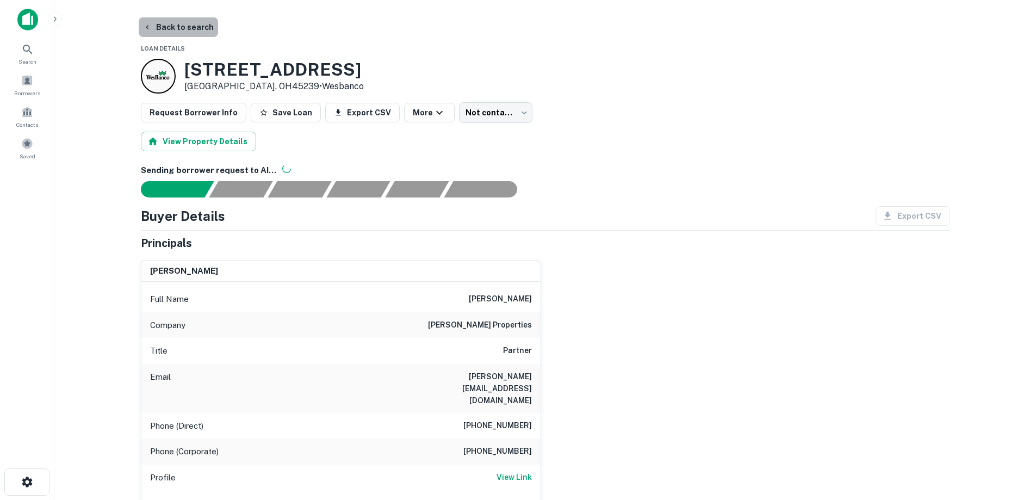
click at [199, 30] on button "Back to search" at bounding box center [178, 27] width 79 height 20
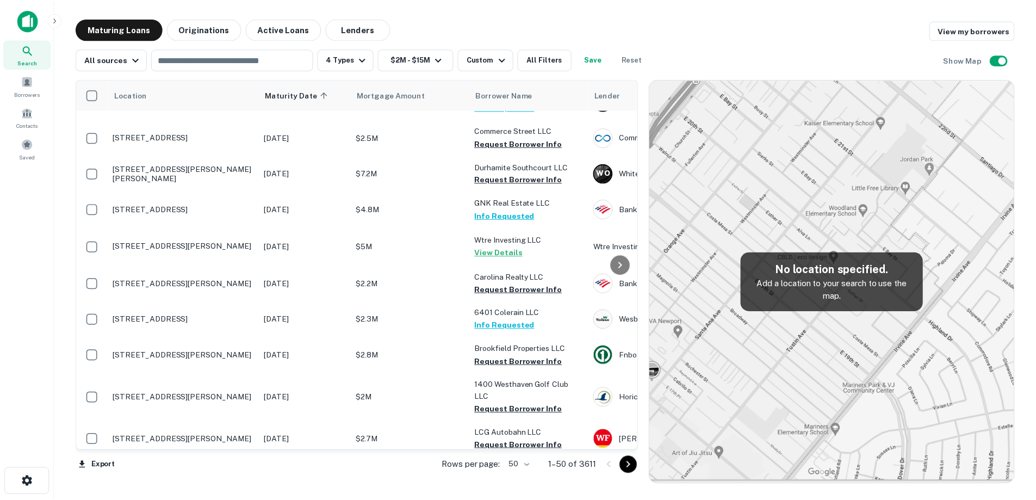
scroll to position [381, 0]
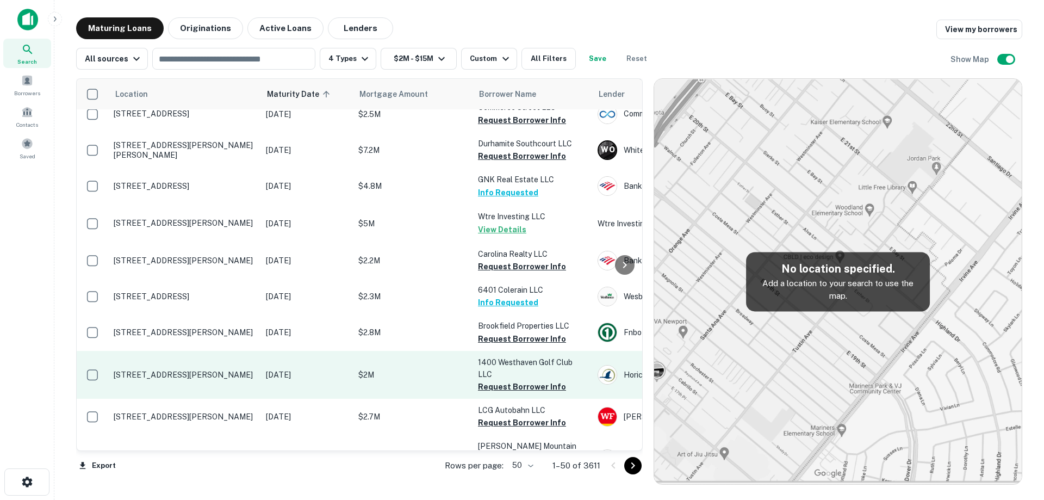
click at [222, 370] on p "[STREET_ADDRESS][PERSON_NAME]" at bounding box center [184, 375] width 141 height 10
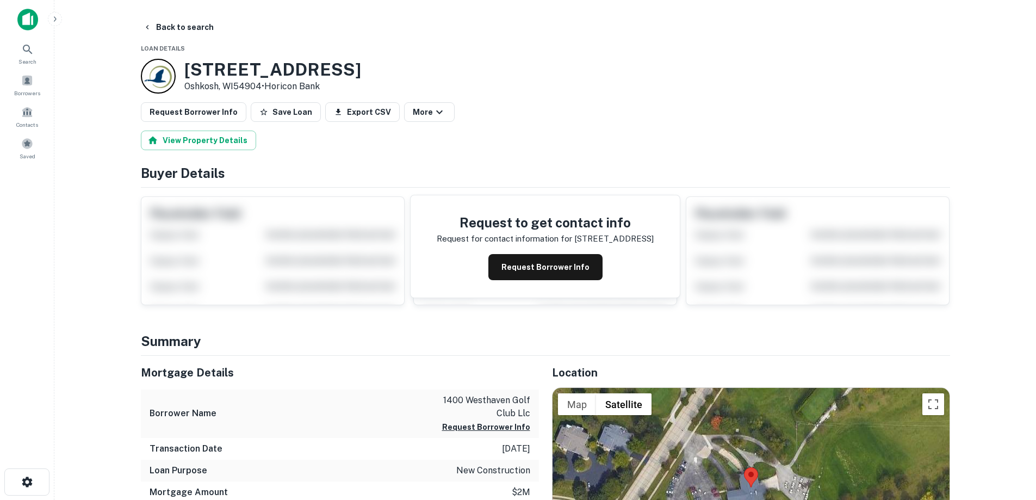
drag, startPoint x: 183, startPoint y: 70, endPoint x: 263, endPoint y: 85, distance: 81.4
click at [263, 85] on div "[STREET_ADDRESS][PERSON_NAME] • Horicon Bank" at bounding box center [251, 76] width 220 height 35
copy div "[STREET_ADDRESS][PERSON_NAME]"
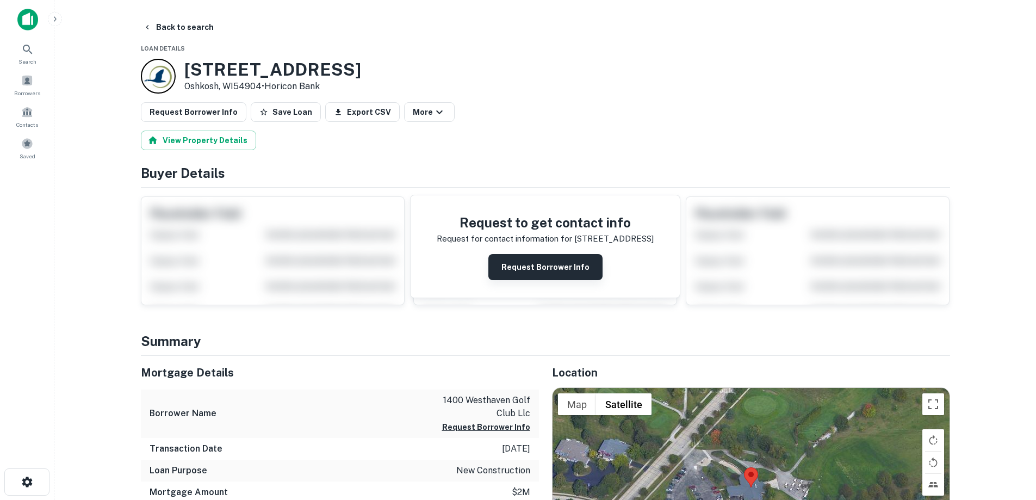
click at [557, 270] on button "Request Borrower Info" at bounding box center [545, 267] width 114 height 26
click at [292, 65] on h3 "[STREET_ADDRESS]" at bounding box center [272, 69] width 177 height 21
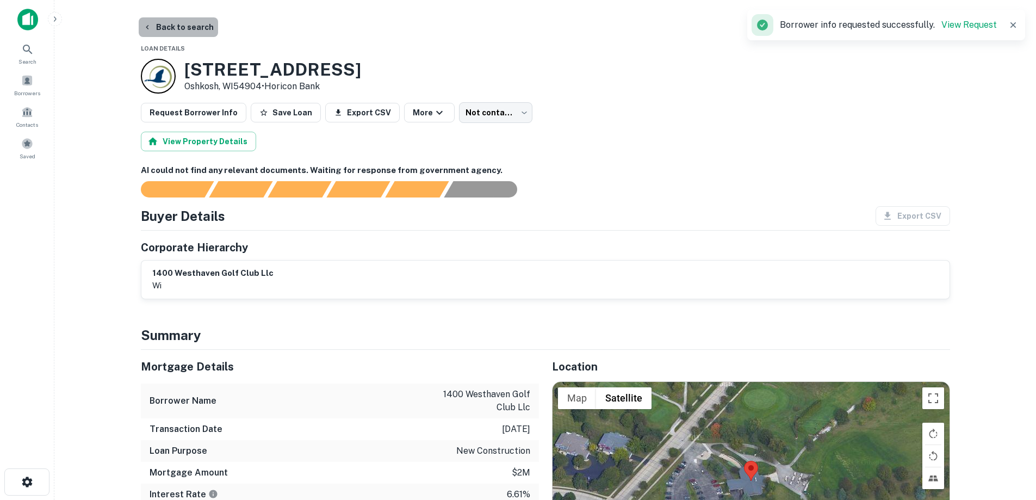
click at [182, 31] on button "Back to search" at bounding box center [178, 27] width 79 height 20
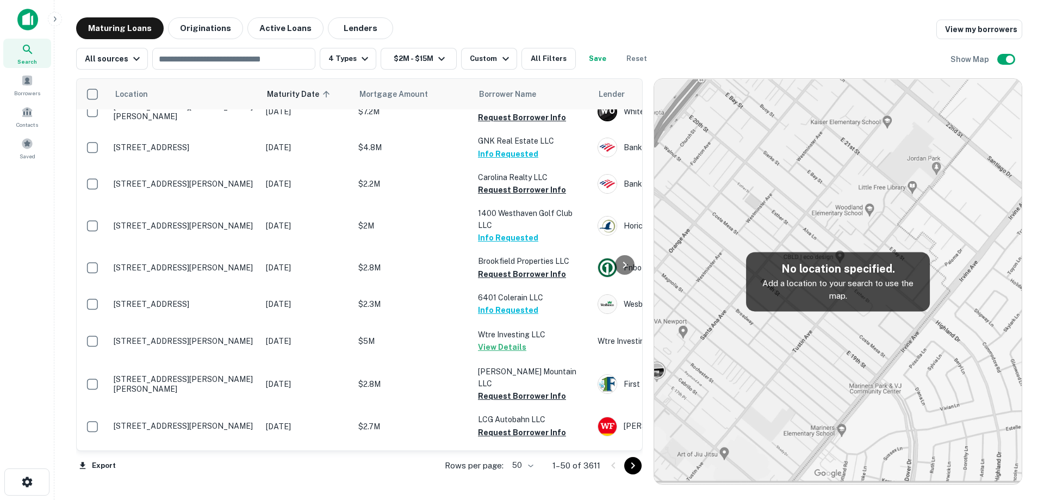
scroll to position [435, 0]
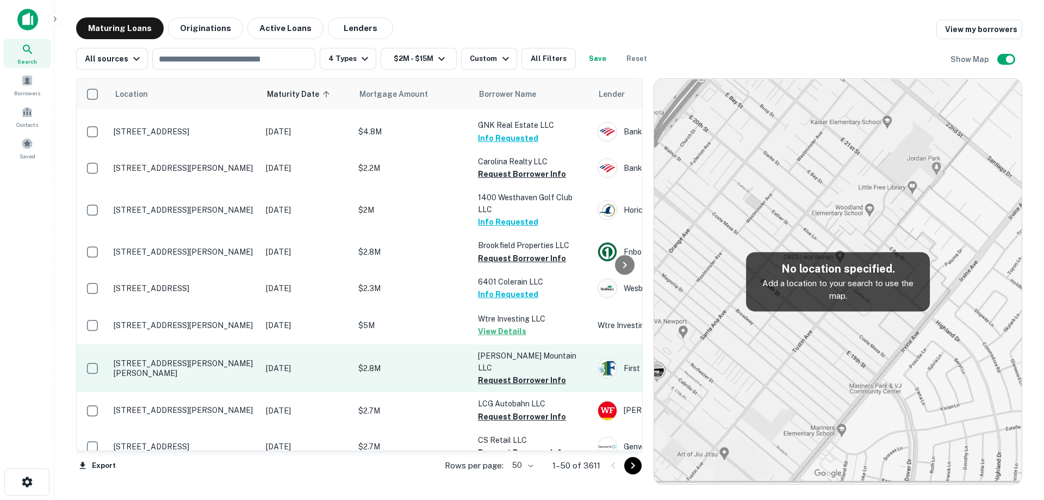
click at [372, 344] on td "$2.8M" at bounding box center [413, 368] width 120 height 48
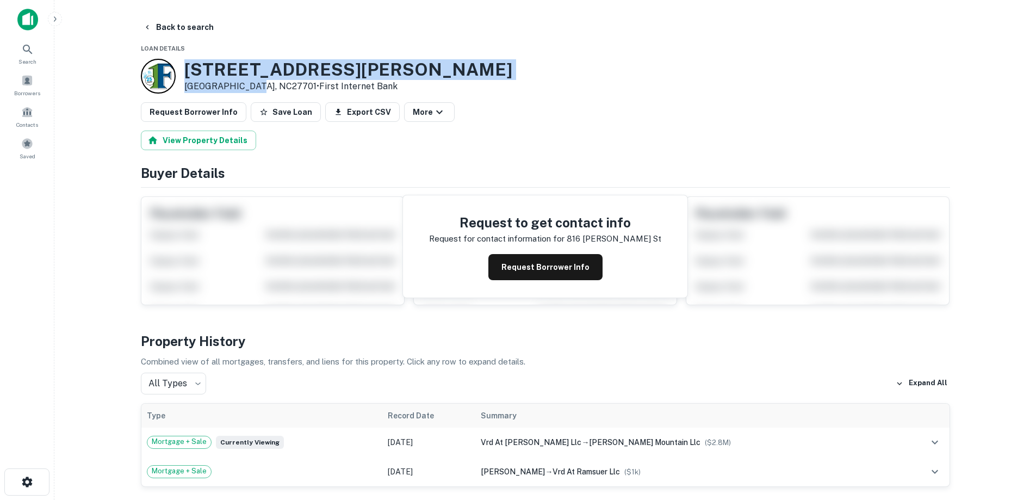
drag, startPoint x: 184, startPoint y: 73, endPoint x: 257, endPoint y: 88, distance: 73.8
click at [257, 88] on div "[STREET_ADDRESS][PERSON_NAME][PERSON_NAME] • First Internet Bank" at bounding box center [326, 76] width 371 height 35
copy div "[STREET_ADDRESS][PERSON_NAME][PERSON_NAME]"
click at [554, 265] on button "Request Borrower Info" at bounding box center [545, 267] width 114 height 26
click at [261, 69] on h3 "[STREET_ADDRESS][PERSON_NAME]" at bounding box center [348, 69] width 328 height 21
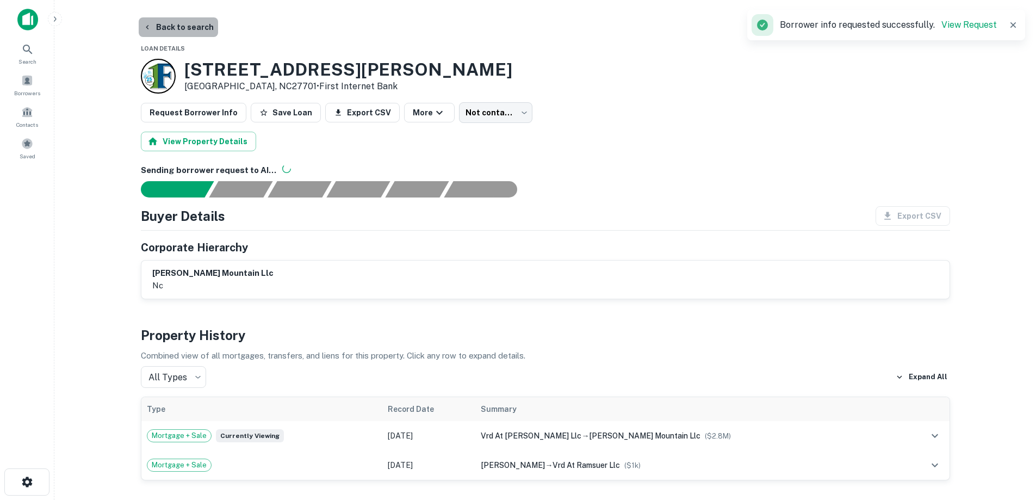
click at [188, 17] on button "Back to search" at bounding box center [178, 27] width 79 height 20
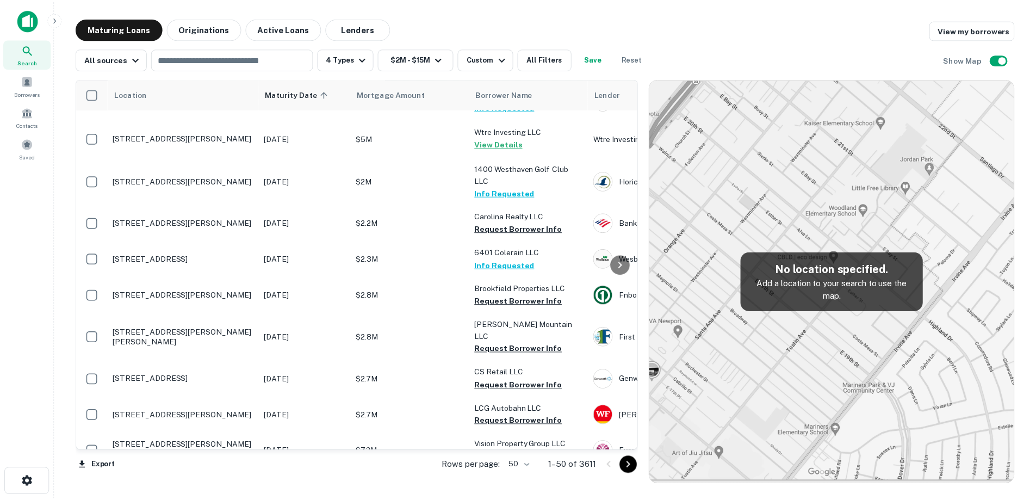
scroll to position [489, 0]
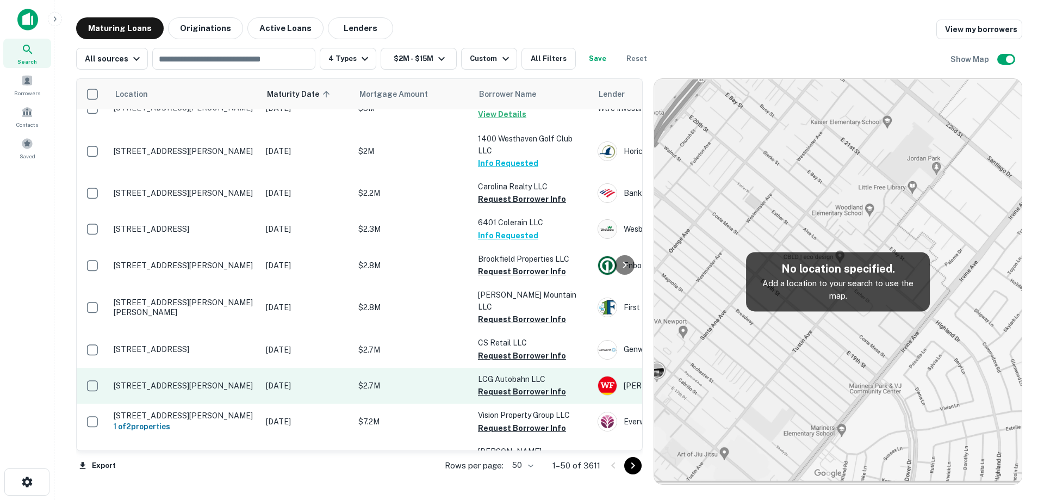
click at [248, 372] on td "[STREET_ADDRESS][PERSON_NAME]" at bounding box center [184, 385] width 152 height 36
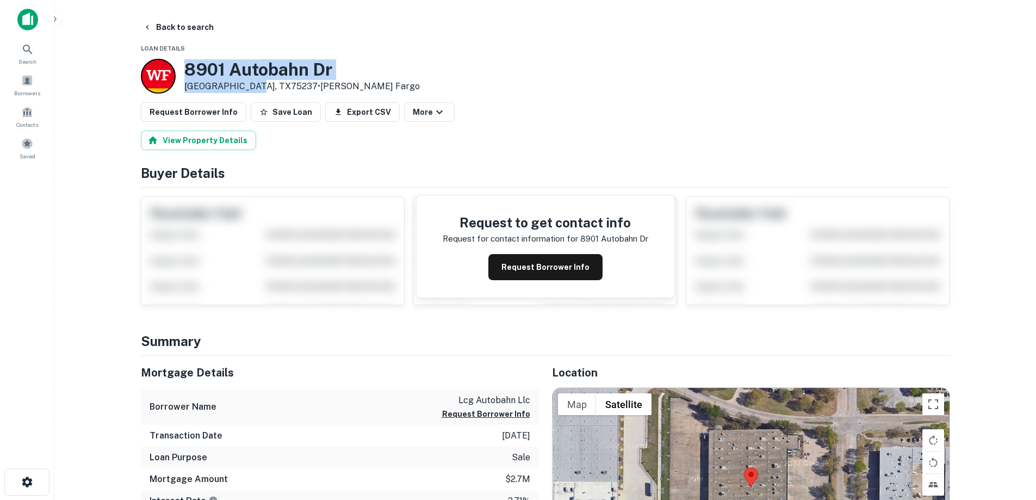
drag, startPoint x: 184, startPoint y: 73, endPoint x: 250, endPoint y: 87, distance: 67.2
click at [250, 87] on div "[STREET_ADDRESS][PERSON_NAME] • [PERSON_NAME] Fargo" at bounding box center [301, 76] width 235 height 34
click at [542, 260] on button "Request Borrower Info" at bounding box center [545, 267] width 114 height 26
click at [256, 63] on h3 "8901 Autobahn Dr" at bounding box center [301, 69] width 235 height 21
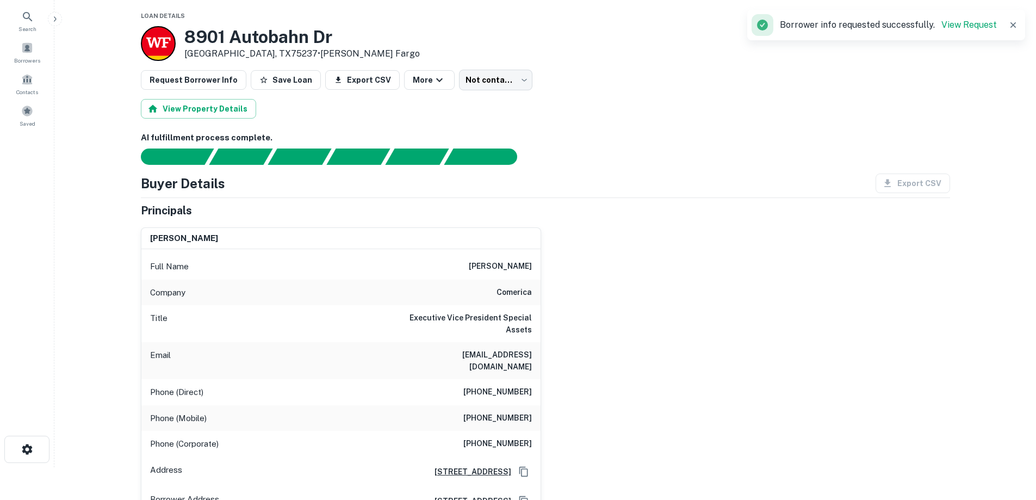
scroll to position [54, 0]
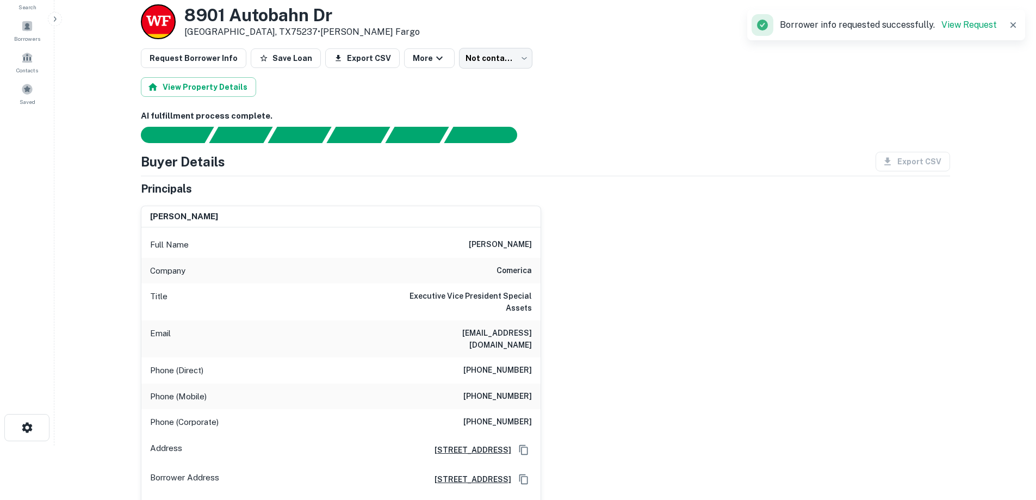
click at [518, 271] on h6 "comerica" at bounding box center [513, 270] width 35 height 13
copy h6 "comerica"
click at [488, 293] on h6 "Executive Vice President Special Assets" at bounding box center [466, 302] width 130 height 24
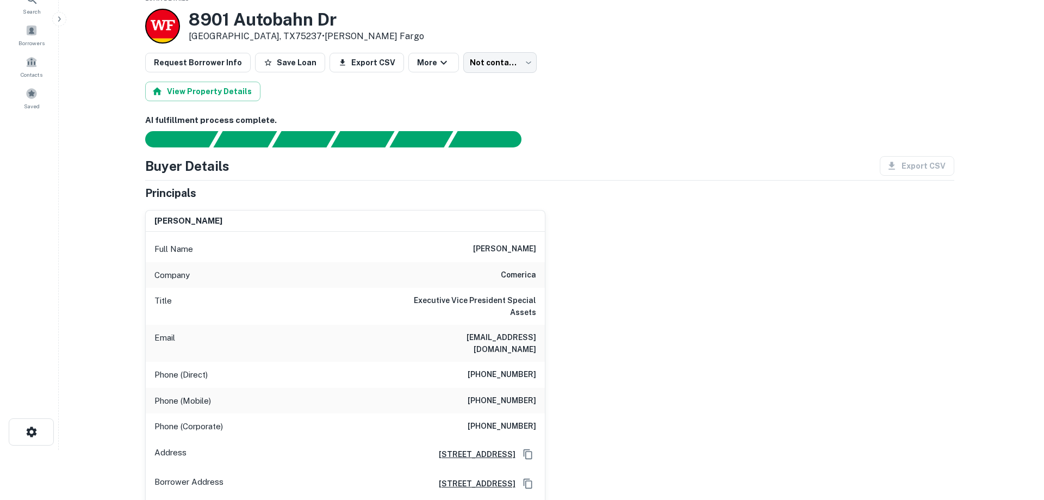
scroll to position [0, 0]
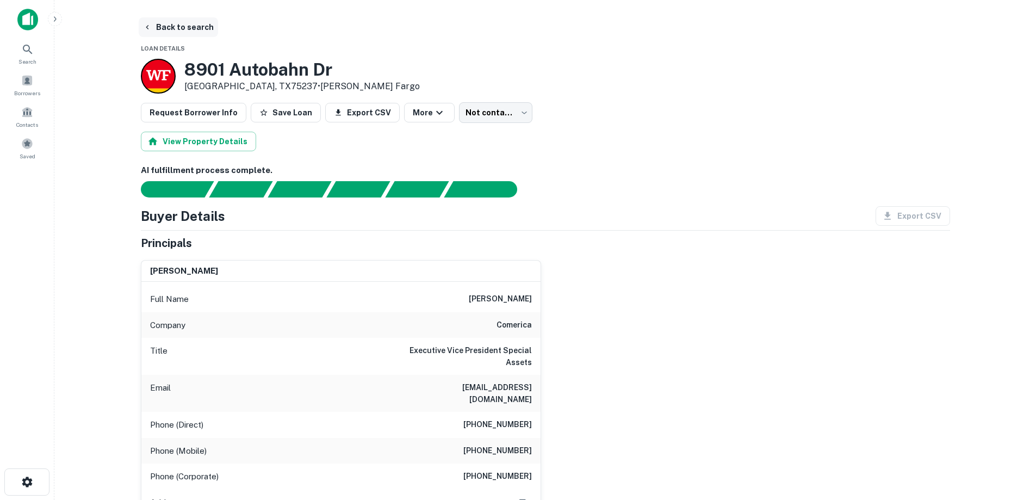
click at [190, 30] on button "Back to search" at bounding box center [178, 27] width 79 height 20
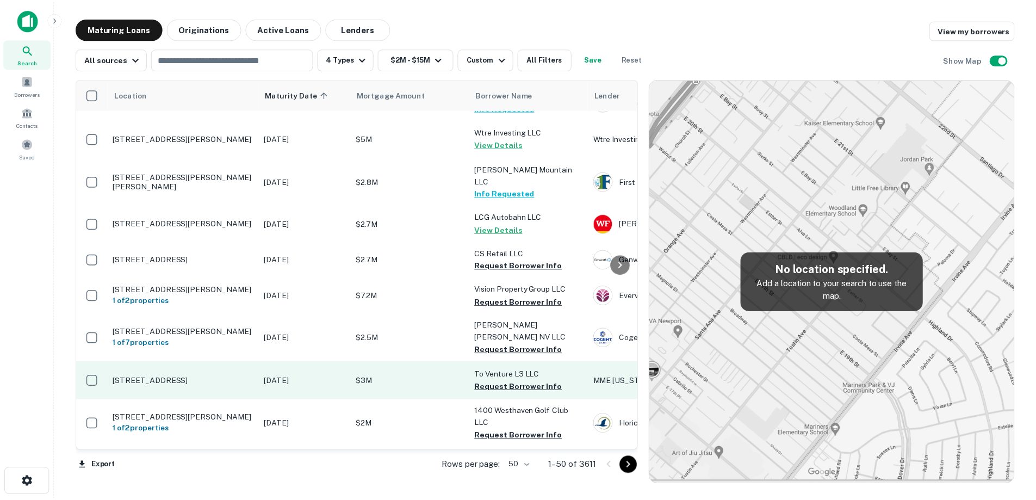
scroll to position [650, 0]
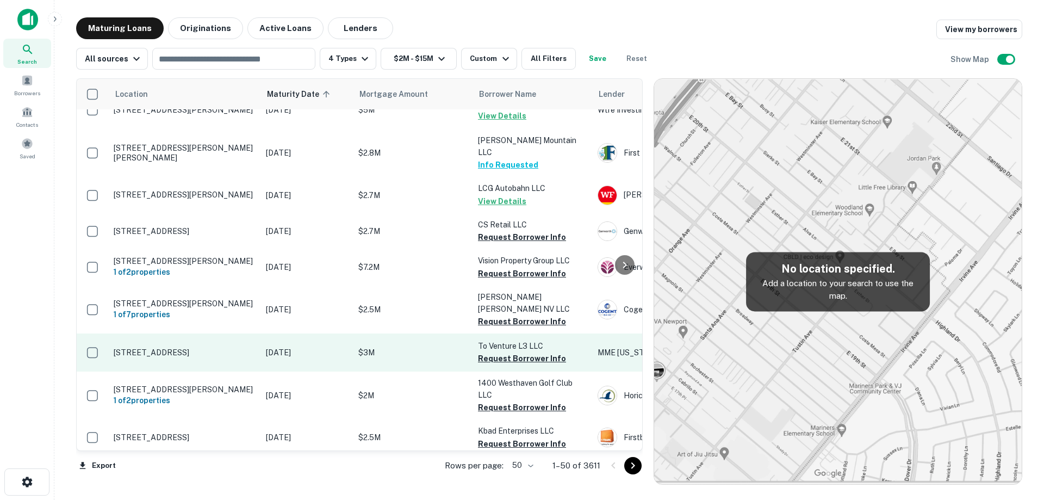
click at [232, 347] on p "[STREET_ADDRESS]" at bounding box center [184, 352] width 141 height 10
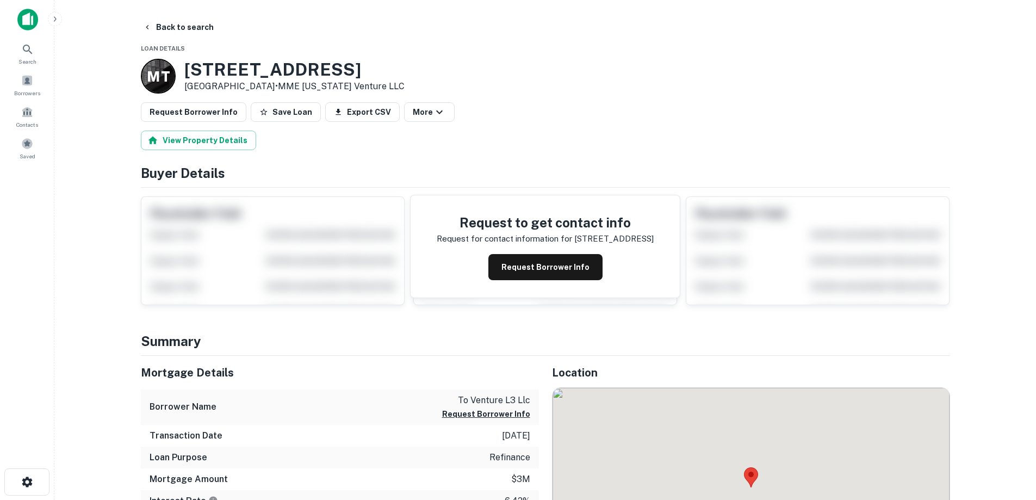
drag, startPoint x: 187, startPoint y: 64, endPoint x: 277, endPoint y: 82, distance: 91.9
click at [277, 82] on div "[STREET_ADDRESS] • MME [US_STATE] Venture LLC" at bounding box center [294, 76] width 220 height 34
copy div "[STREET_ADDRESS]"
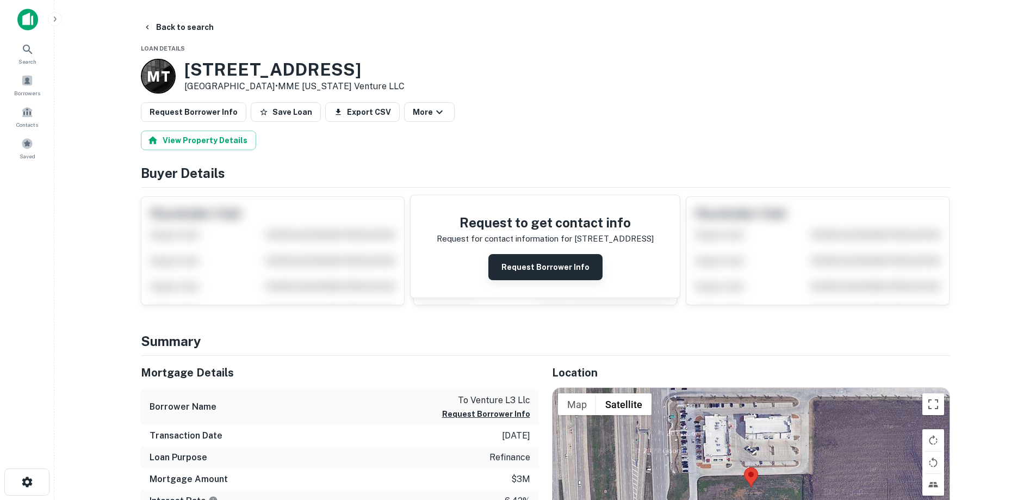
click at [543, 270] on button "Request Borrower Info" at bounding box center [545, 267] width 114 height 26
click at [288, 70] on h3 "[STREET_ADDRESS]" at bounding box center [294, 69] width 220 height 21
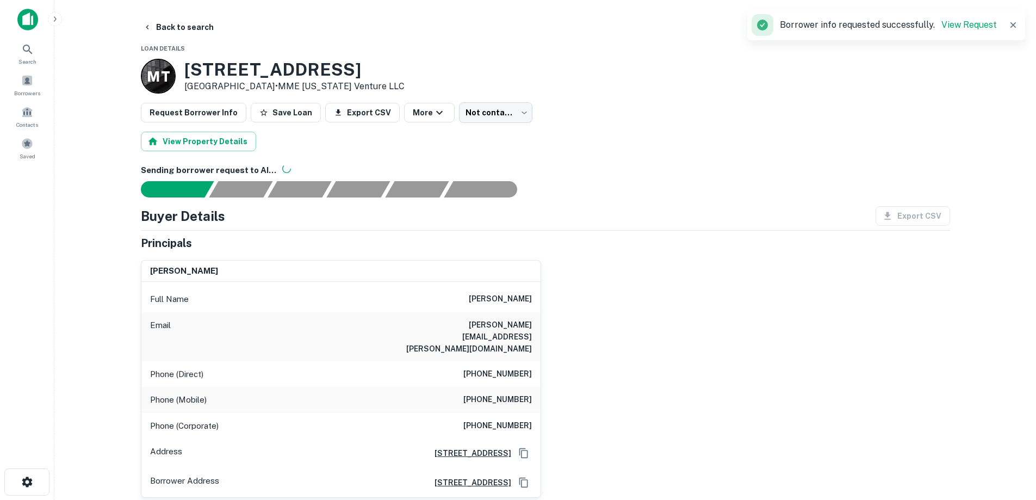
click at [487, 274] on div "[PERSON_NAME]" at bounding box center [340, 271] width 399 height 22
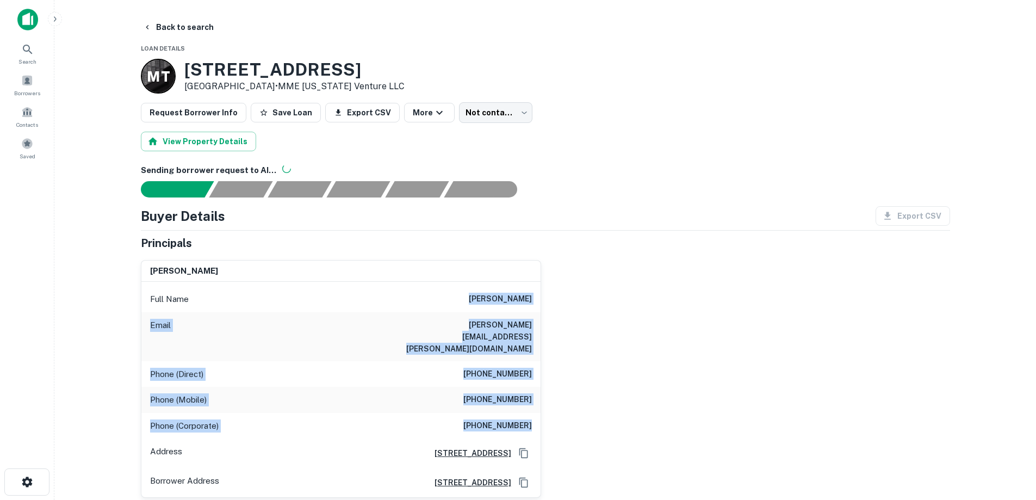
drag, startPoint x: 472, startPoint y: 298, endPoint x: 540, endPoint y: 400, distance: 122.7
click at [540, 400] on div "[PERSON_NAME] Full Name [PERSON_NAME] Email [PERSON_NAME][EMAIL_ADDRESS][PERSON…" at bounding box center [341, 379] width 400 height 238
drag, startPoint x: 521, startPoint y: 371, endPoint x: 452, endPoint y: 288, distance: 107.7
click at [453, 289] on div "Full Name [PERSON_NAME] Email [PERSON_NAME][EMAIL_ADDRESS][PERSON_NAME][DOMAIN_…" at bounding box center [340, 389] width 399 height 215
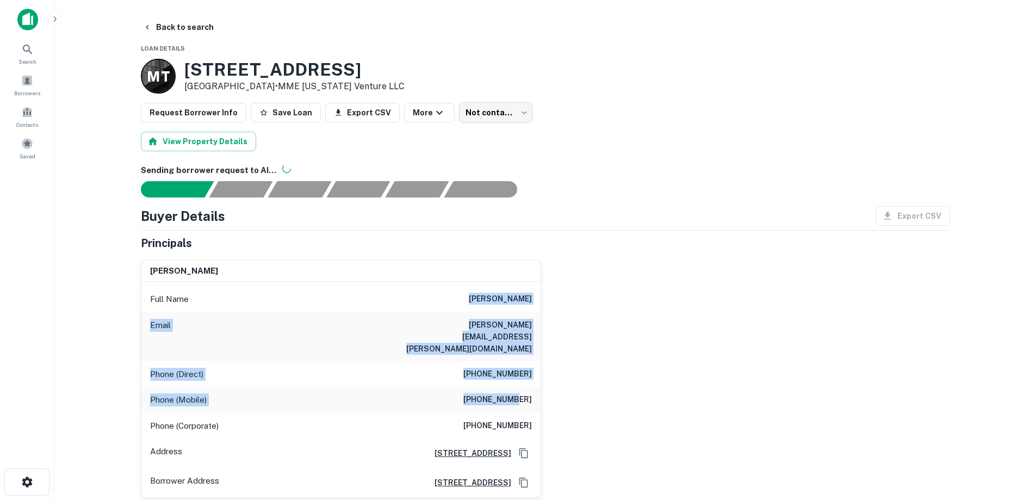
click at [452, 288] on div "Full Name [PERSON_NAME]" at bounding box center [340, 299] width 399 height 26
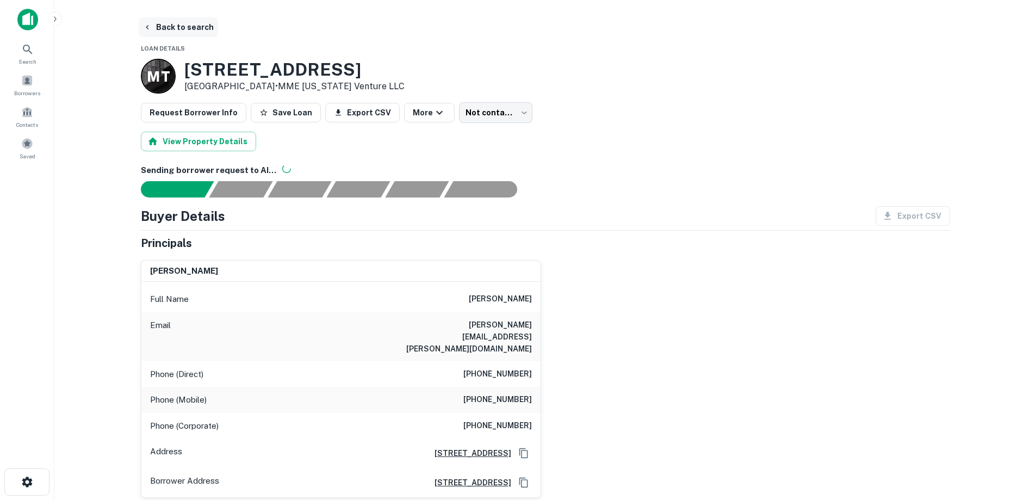
click at [200, 22] on button "Back to search" at bounding box center [178, 27] width 79 height 20
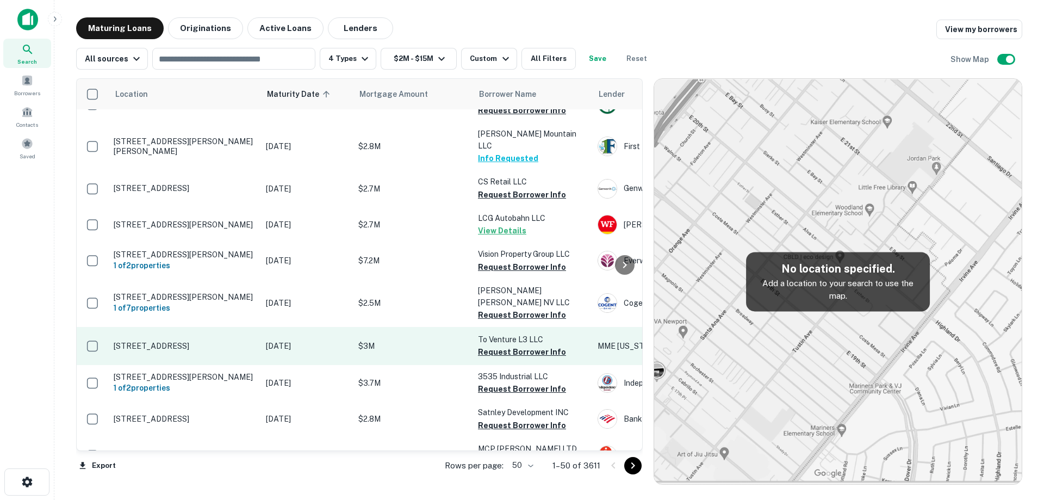
scroll to position [705, 0]
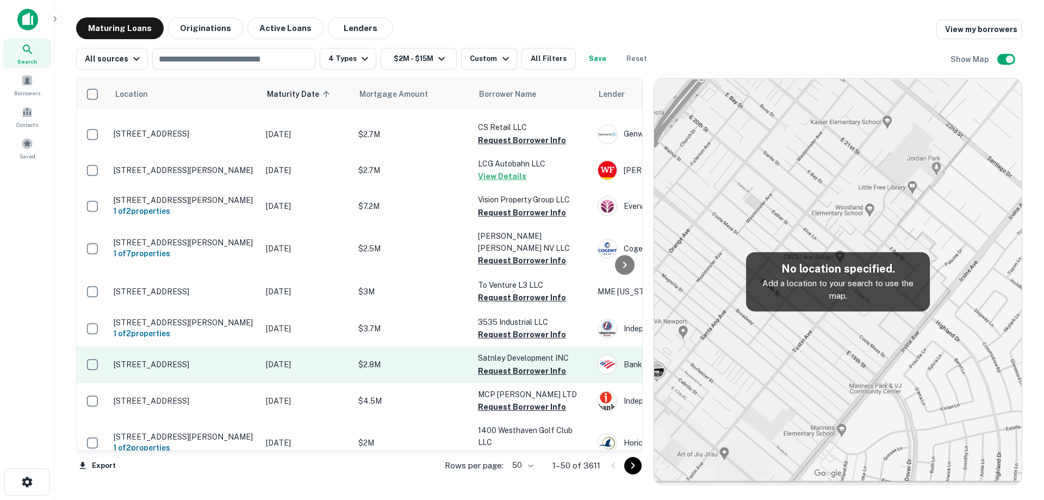
click at [233, 359] on p "[STREET_ADDRESS]" at bounding box center [184, 364] width 141 height 10
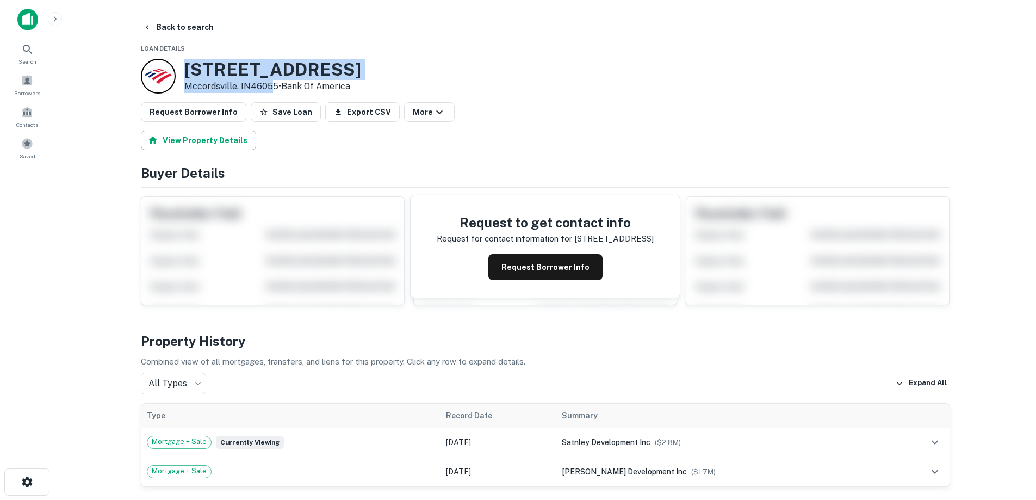
drag, startPoint x: 186, startPoint y: 67, endPoint x: 270, endPoint y: 88, distance: 86.2
click at [270, 88] on div "[STREET_ADDRESS] • Bank Of America" at bounding box center [272, 76] width 177 height 34
drag, startPoint x: 275, startPoint y: 86, endPoint x: 186, endPoint y: 68, distance: 89.9
click at [186, 68] on div "[STREET_ADDRESS] • Bank Of America" at bounding box center [272, 76] width 177 height 34
copy div "[STREET_ADDRESS]"
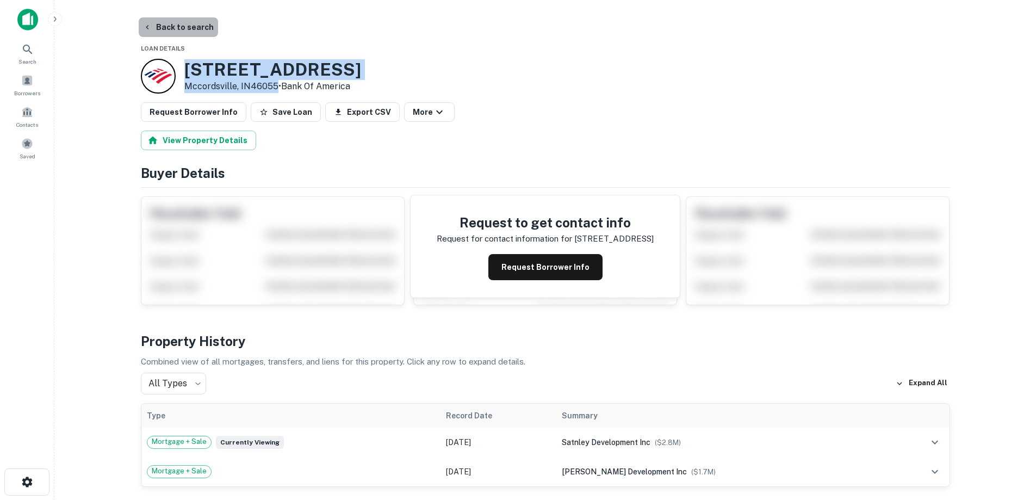
click at [190, 27] on button "Back to search" at bounding box center [178, 27] width 79 height 20
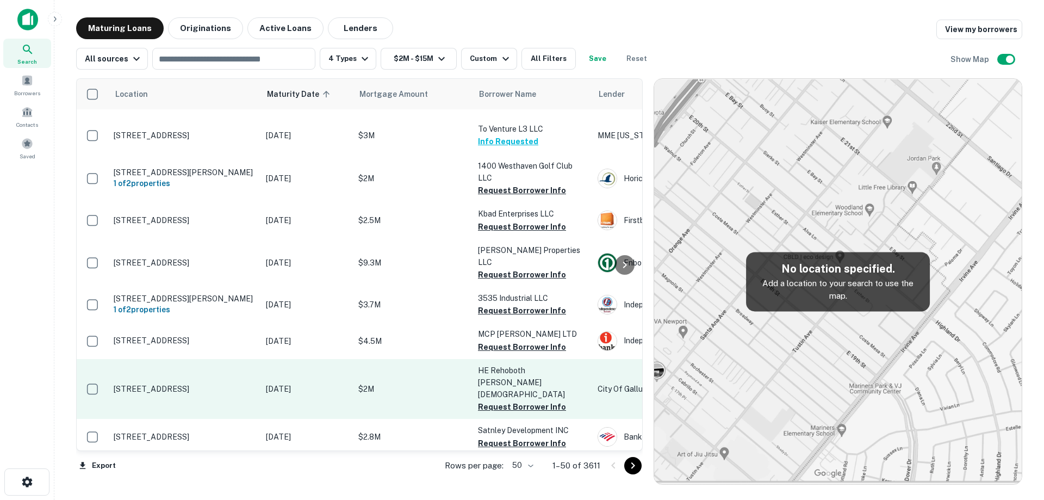
scroll to position [868, 0]
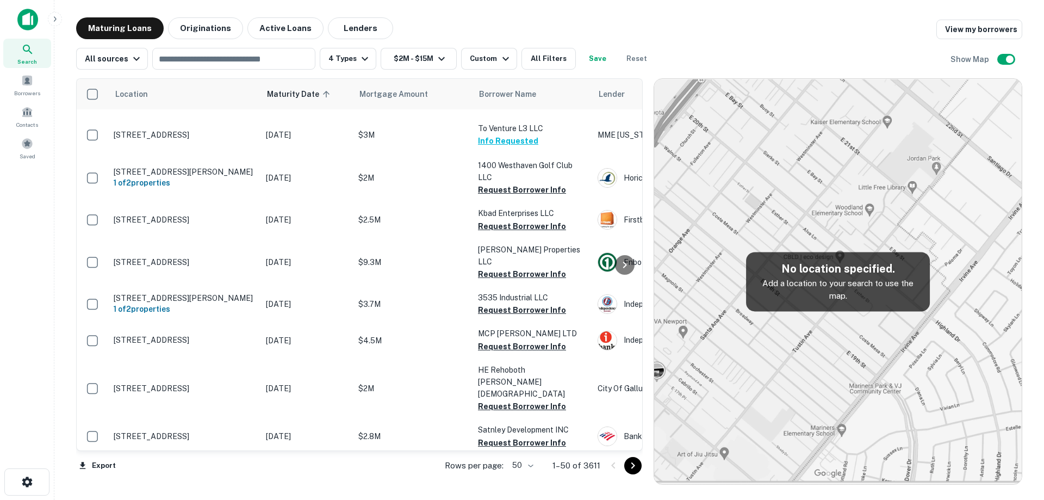
click at [344, 466] on p "[DATE]" at bounding box center [307, 472] width 82 height 12
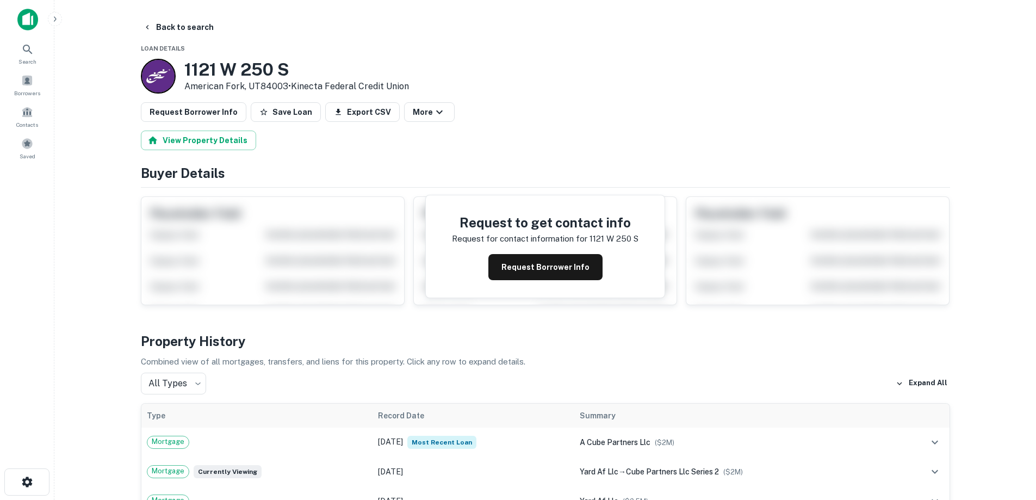
drag, startPoint x: 221, startPoint y: 70, endPoint x: 289, endPoint y: 83, distance: 68.7
click at [289, 84] on div "[STREET_ADDRESS] • Kinecta Federal Credit Union" at bounding box center [275, 76] width 268 height 35
click at [541, 269] on button "Request Borrower Info" at bounding box center [545, 267] width 114 height 26
click at [249, 63] on h3 "1121 W 250 S" at bounding box center [296, 69] width 225 height 21
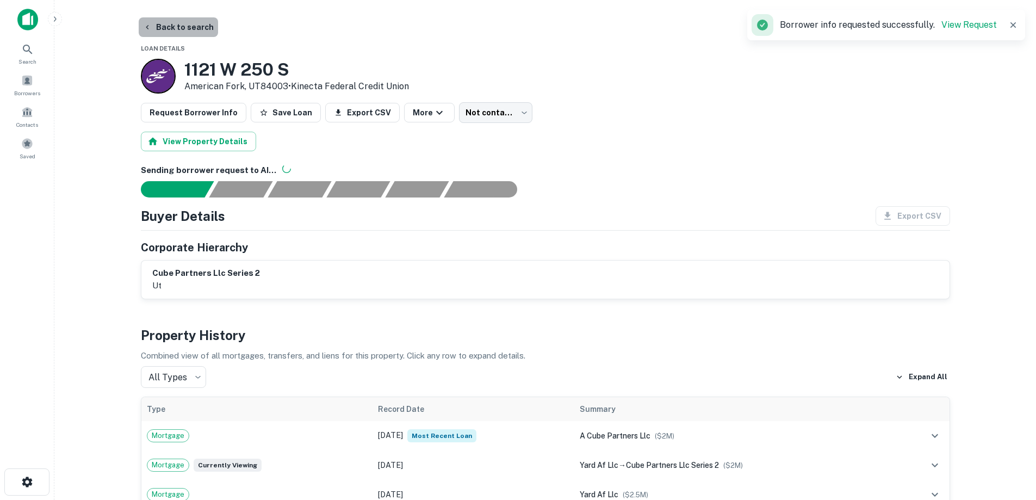
click at [186, 25] on button "Back to search" at bounding box center [178, 27] width 79 height 20
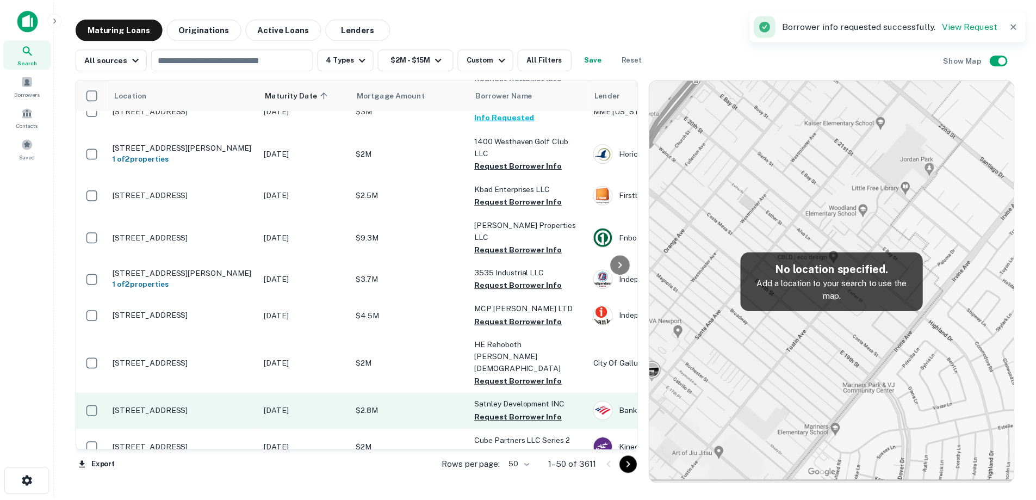
scroll to position [922, 0]
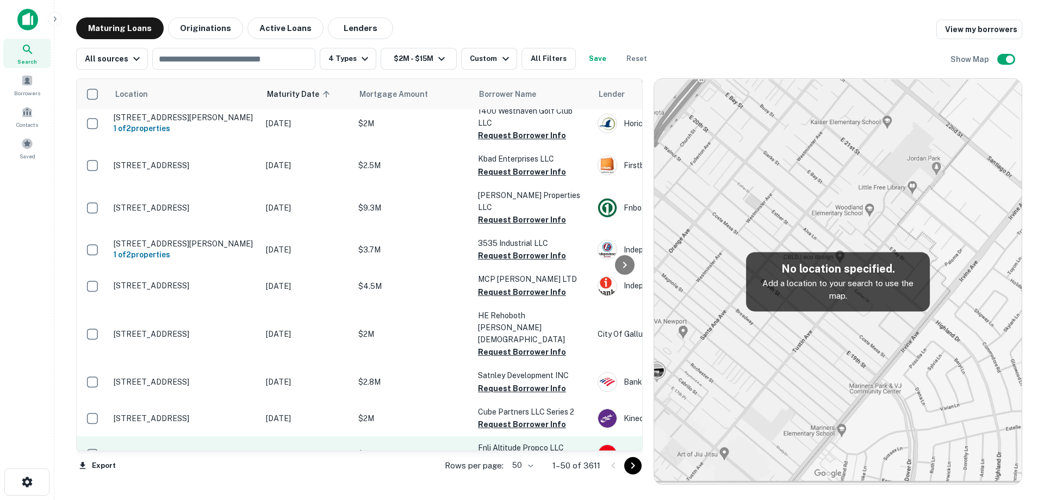
click at [257, 436] on td "[STREET_ADDRESS]" at bounding box center [184, 454] width 152 height 36
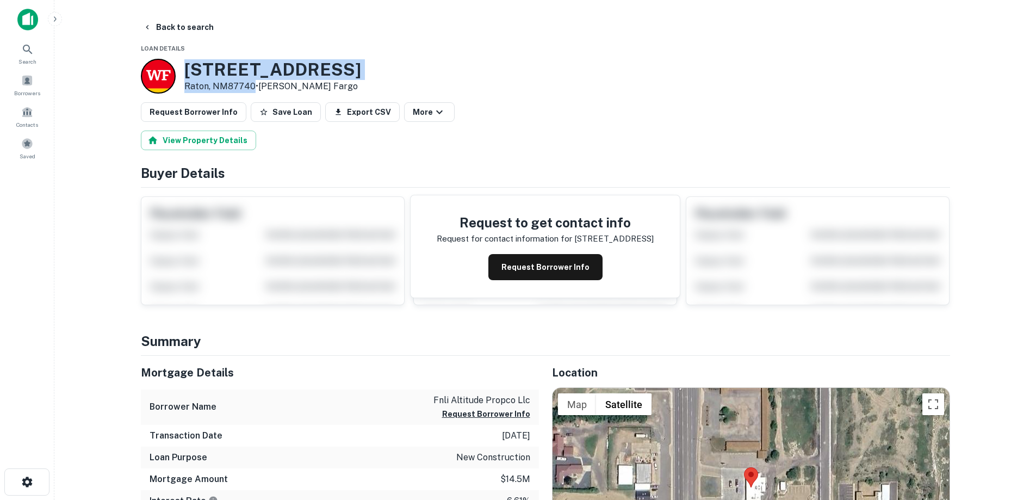
drag, startPoint x: 186, startPoint y: 67, endPoint x: 253, endPoint y: 86, distance: 70.2
click at [253, 86] on div "[STREET_ADDRESS] • [PERSON_NAME] Fargo" at bounding box center [272, 76] width 177 height 34
copy div "[STREET_ADDRESS]"
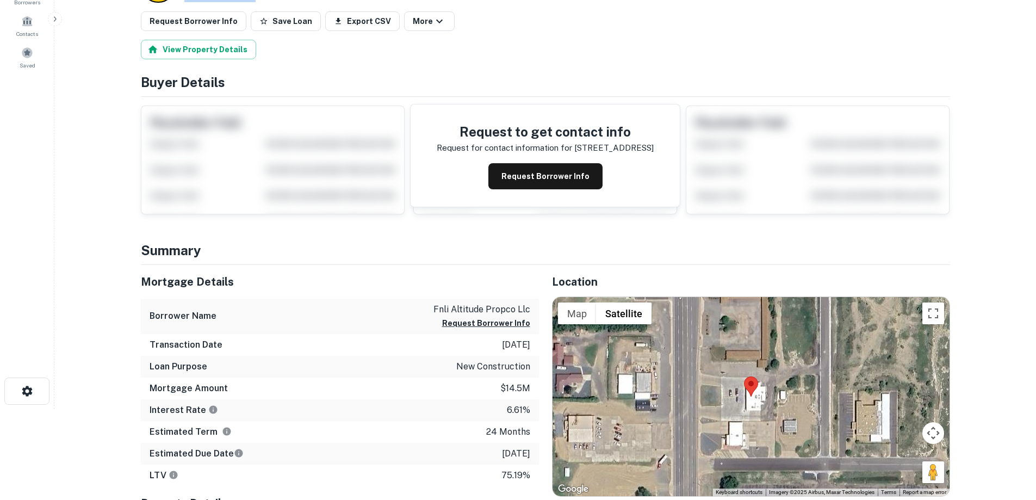
scroll to position [54, 0]
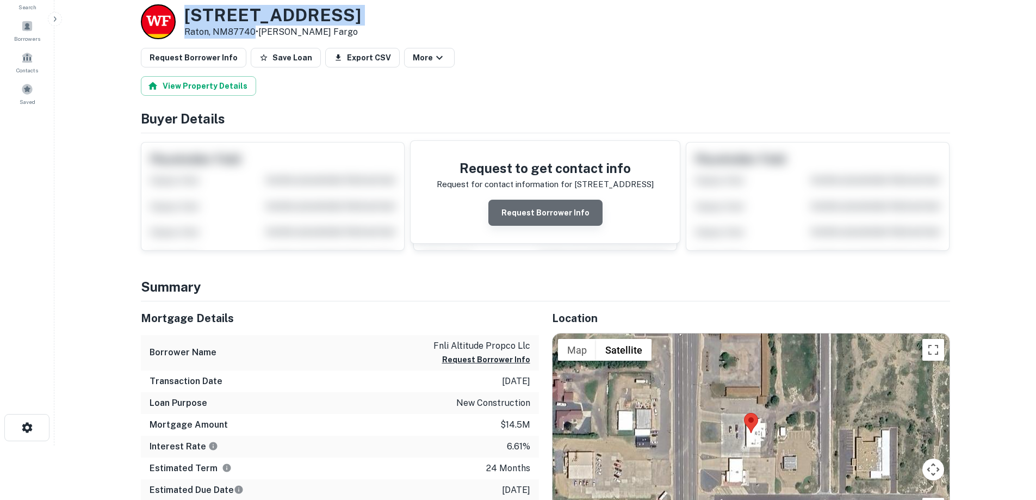
click at [551, 213] on button "Request Borrower Info" at bounding box center [545, 213] width 114 height 26
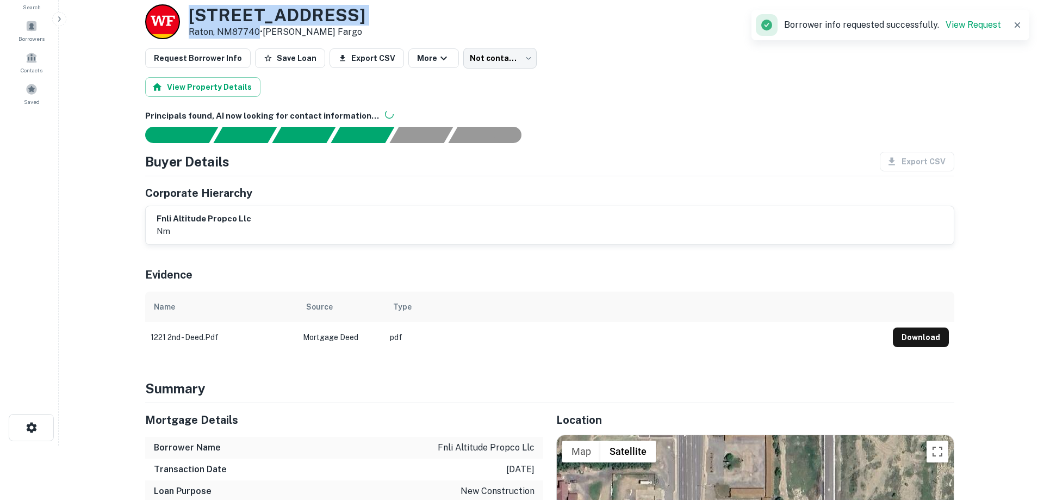
scroll to position [0, 0]
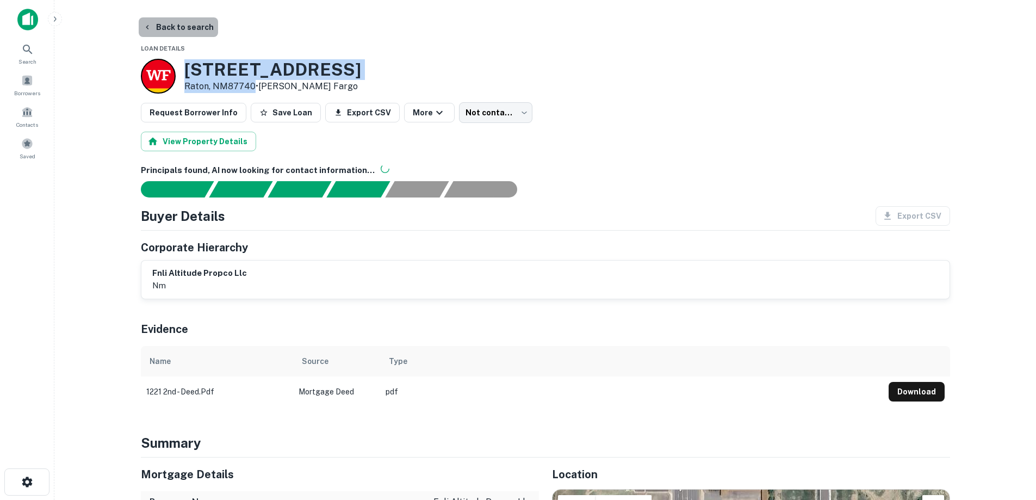
click at [192, 25] on button "Back to search" at bounding box center [178, 27] width 79 height 20
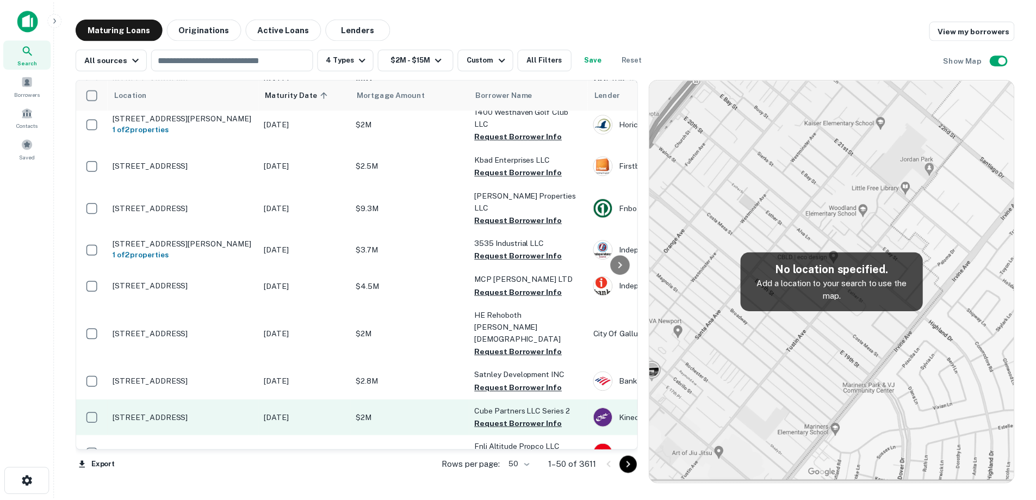
scroll to position [976, 0]
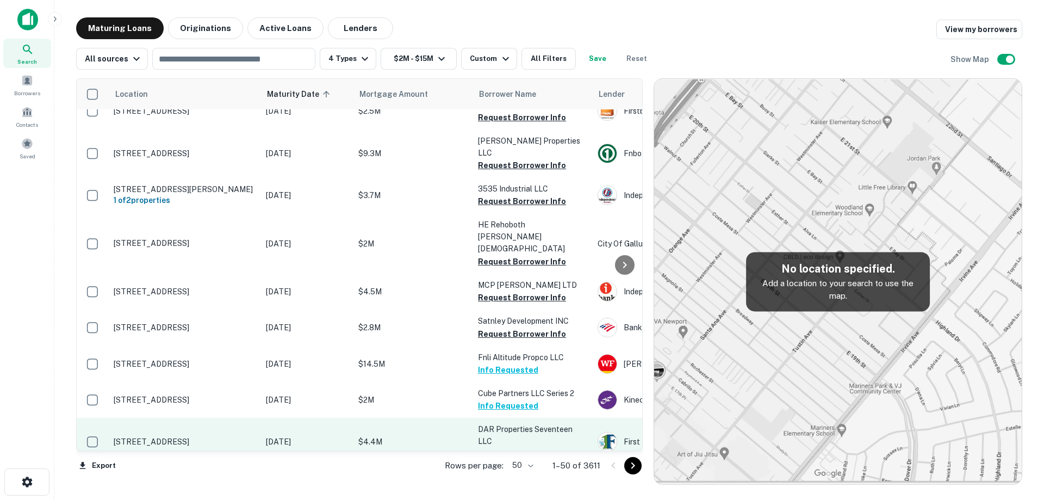
click at [294, 418] on td "[DATE]" at bounding box center [306, 442] width 92 height 48
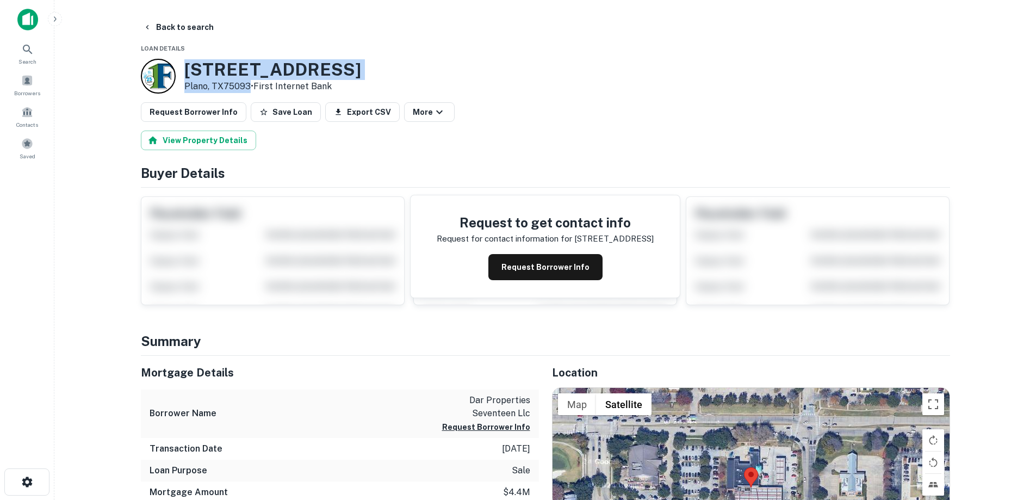
drag, startPoint x: 185, startPoint y: 63, endPoint x: 249, endPoint y: 90, distance: 69.7
click at [249, 90] on div "[STREET_ADDRESS] • First Internet Bank" at bounding box center [251, 76] width 220 height 35
copy div "[STREET_ADDRESS]"
click at [567, 265] on button "Request Borrower Info" at bounding box center [545, 267] width 114 height 26
click at [292, 64] on h3 "[STREET_ADDRESS]" at bounding box center [272, 69] width 177 height 21
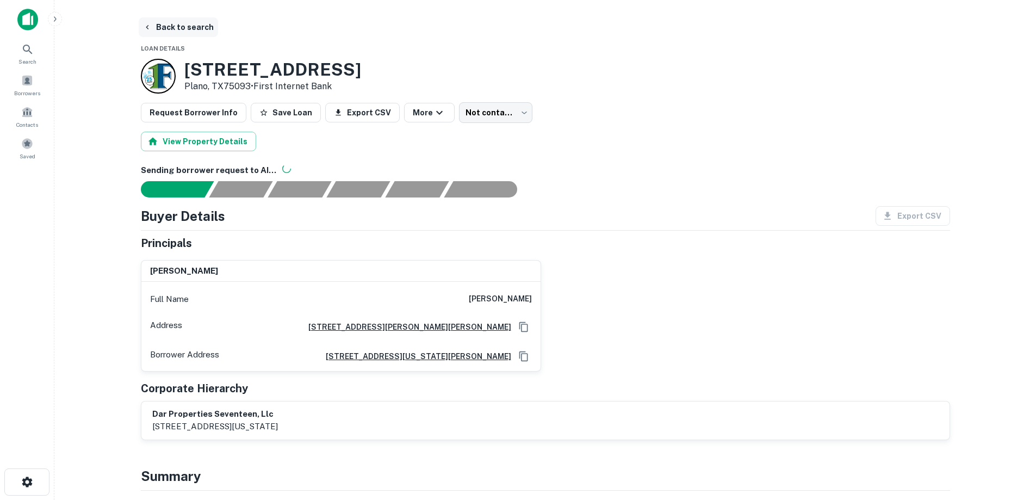
click at [199, 32] on button "Back to search" at bounding box center [178, 27] width 79 height 20
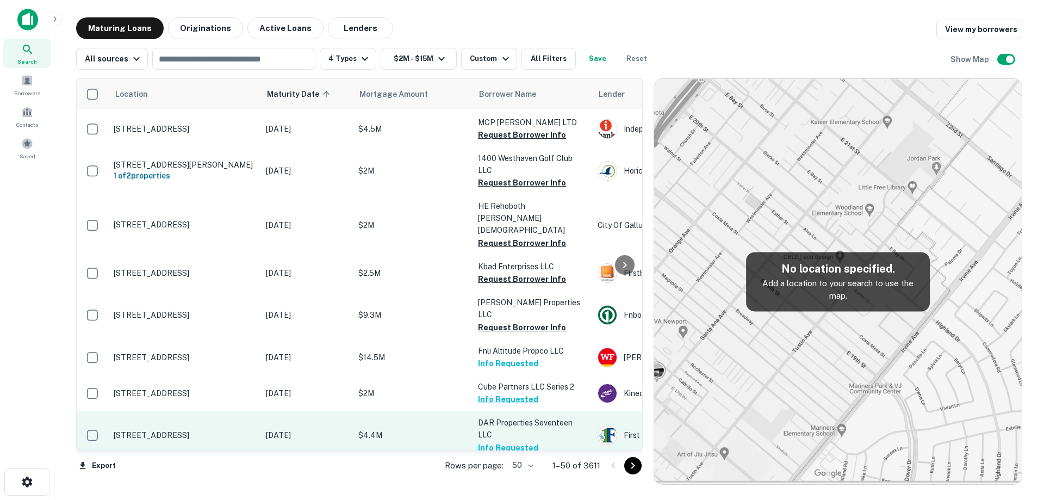
scroll to position [1031, 0]
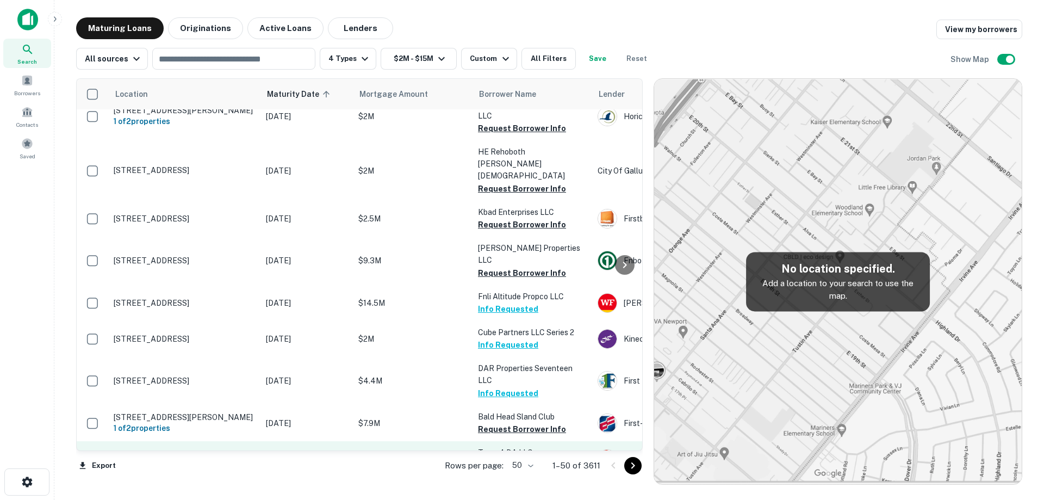
click at [270, 453] on p "[DATE]" at bounding box center [307, 459] width 82 height 12
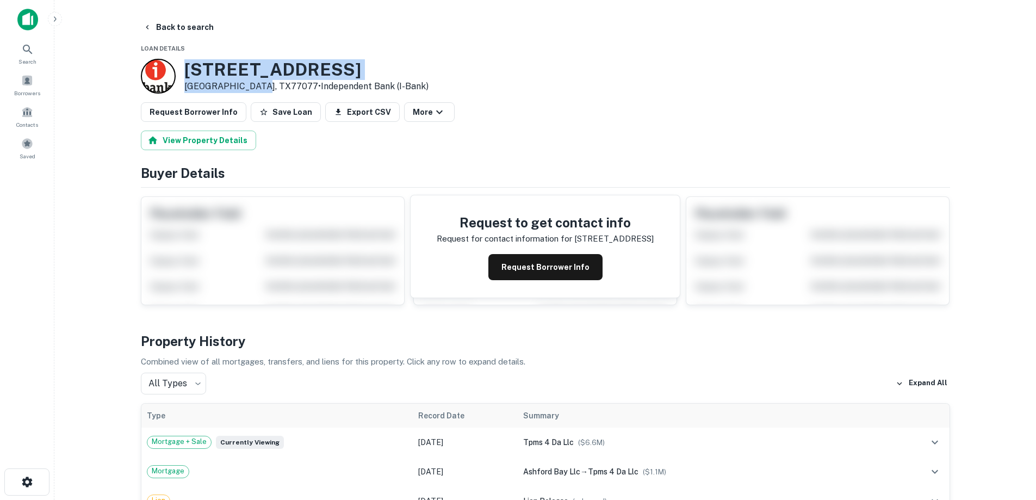
drag, startPoint x: 188, startPoint y: 68, endPoint x: 259, endPoint y: 86, distance: 74.0
click at [259, 86] on div "[STREET_ADDRESS][PERSON_NAME][PERSON_NAME] • Independent Bank (i-bank)" at bounding box center [306, 76] width 244 height 34
click at [573, 265] on button "Request Borrower Info" at bounding box center [545, 267] width 114 height 26
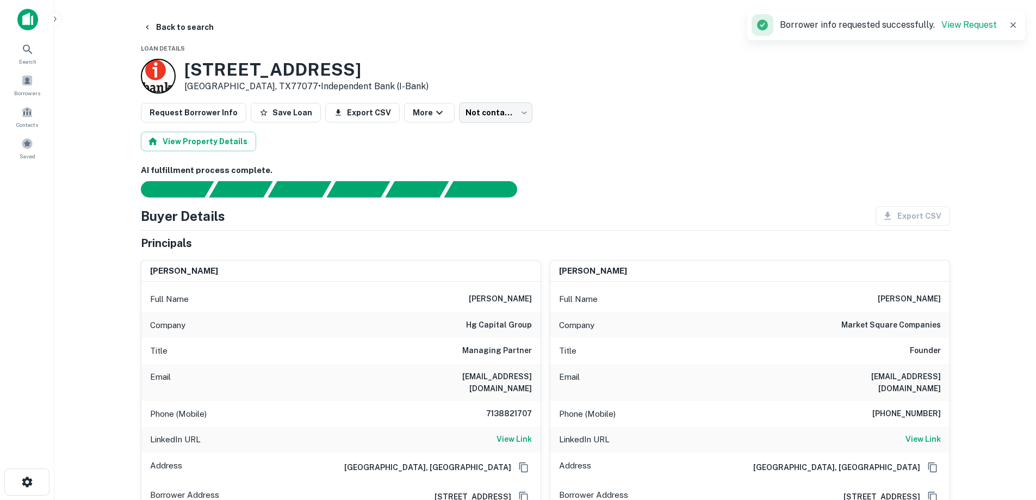
click at [506, 321] on h6 "hg capital group" at bounding box center [499, 325] width 66 height 13
drag, startPoint x: 506, startPoint y: 321, endPoint x: 485, endPoint y: 321, distance: 21.2
click at [485, 321] on h6 "hg capital group" at bounding box center [499, 325] width 66 height 13
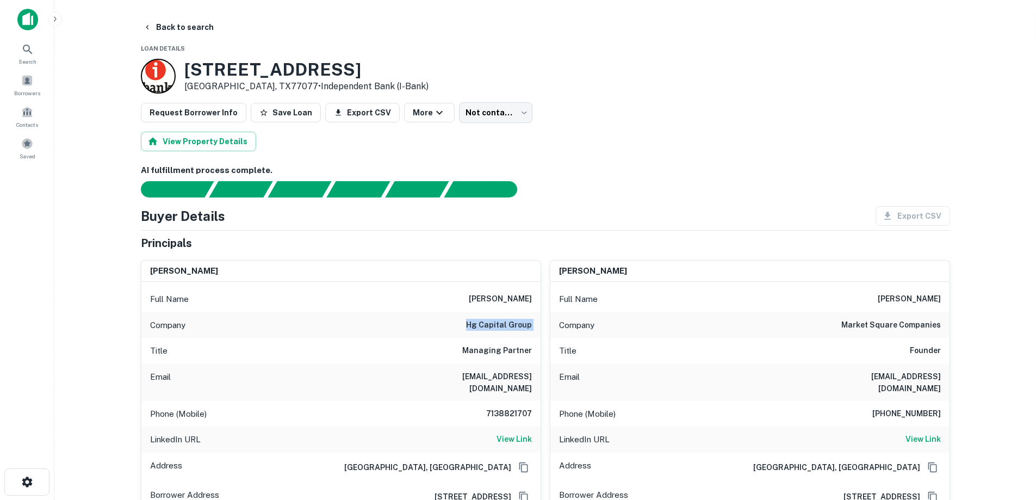
click at [485, 321] on h6 "hg capital group" at bounding box center [499, 325] width 66 height 13
click at [531, 342] on div "Title Managing Partner" at bounding box center [340, 351] width 399 height 26
click at [173, 28] on button "Back to search" at bounding box center [178, 27] width 79 height 20
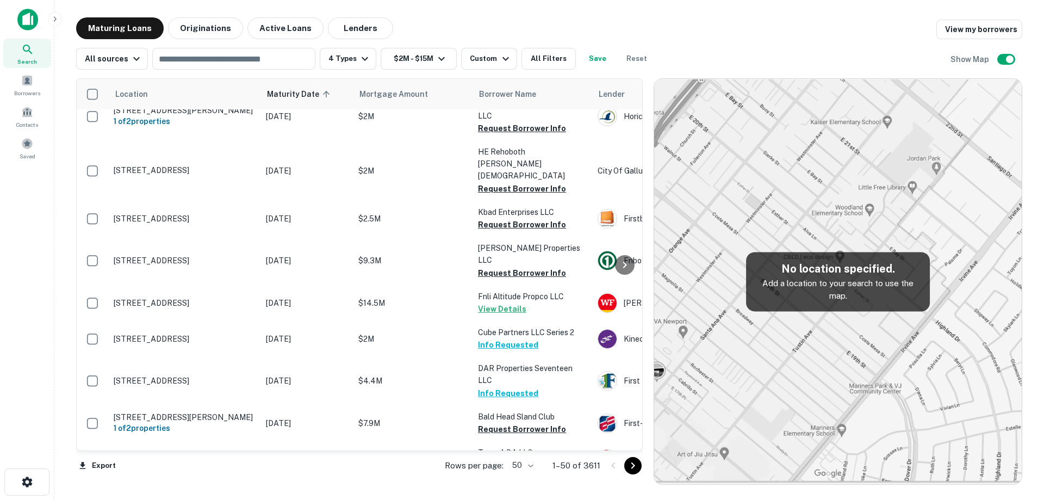
scroll to position [1085, 0]
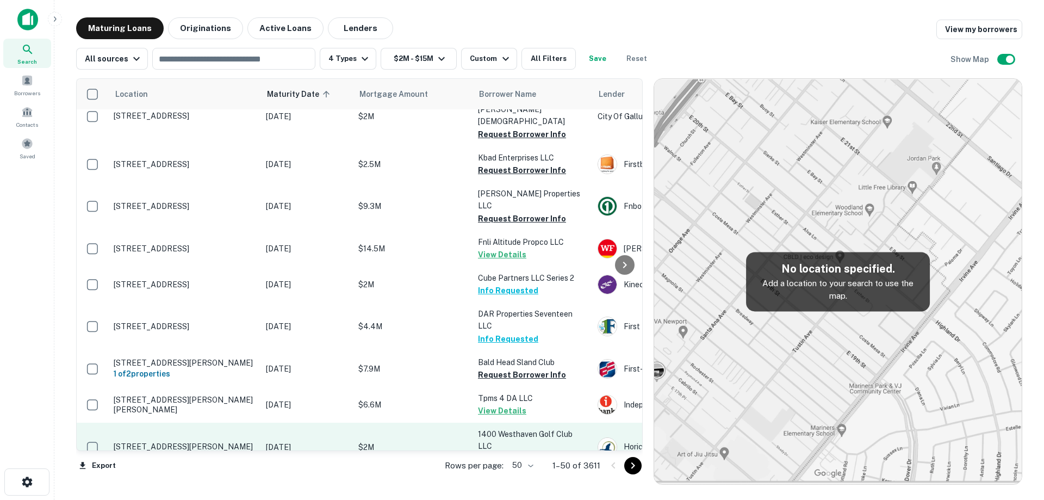
click at [267, 422] on td "[DATE]" at bounding box center [306, 446] width 92 height 48
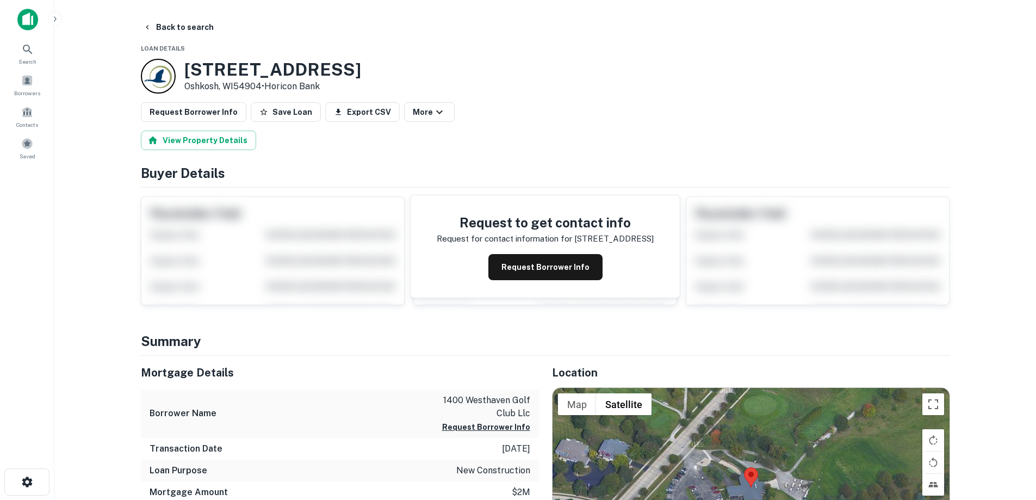
drag, startPoint x: 200, startPoint y: 72, endPoint x: 262, endPoint y: 88, distance: 64.6
click at [262, 88] on div "[STREET_ADDRESS][PERSON_NAME] • Horicon Bank" at bounding box center [251, 76] width 220 height 35
click at [186, 20] on button "Back to search" at bounding box center [178, 27] width 79 height 20
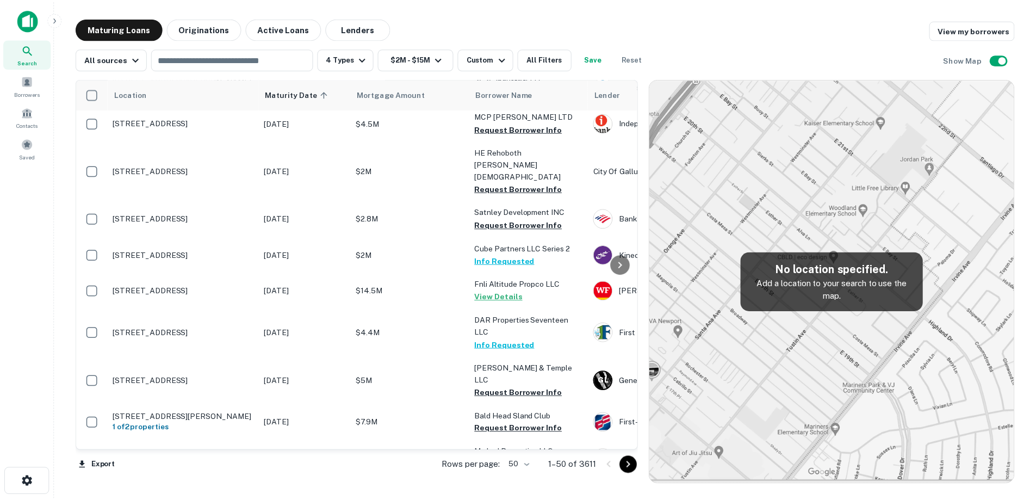
scroll to position [1194, 0]
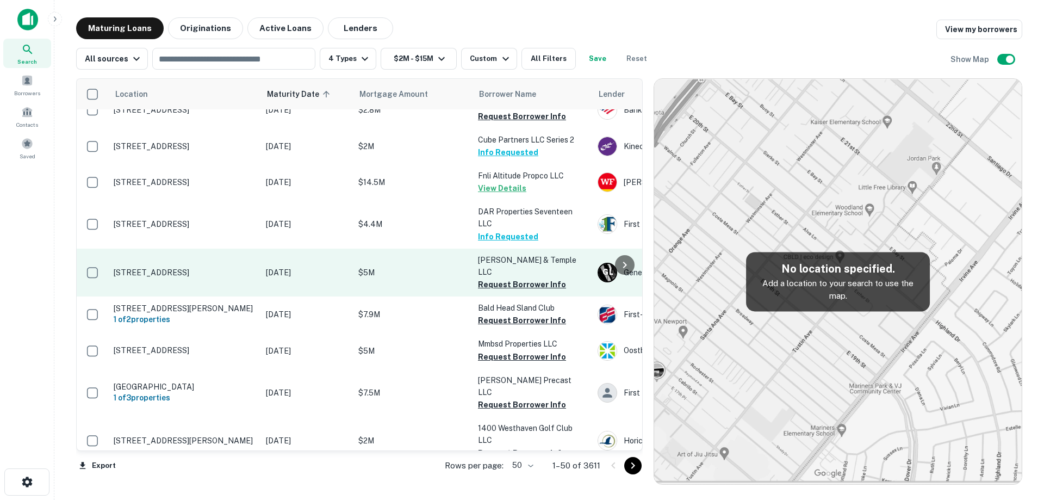
click at [258, 248] on td "[STREET_ADDRESS]" at bounding box center [184, 272] width 152 height 48
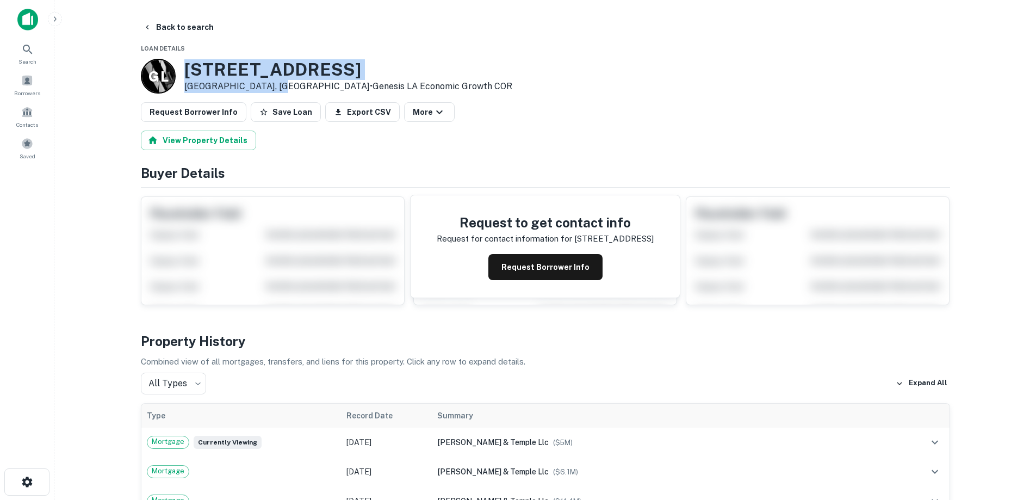
drag, startPoint x: 181, startPoint y: 68, endPoint x: 279, endPoint y: 86, distance: 99.6
click at [279, 86] on div "G L [STREET_ADDRESS] • Genesis LA Economic Growth COR" at bounding box center [326, 76] width 371 height 35
click at [531, 264] on button "Request Borrower Info" at bounding box center [545, 267] width 114 height 26
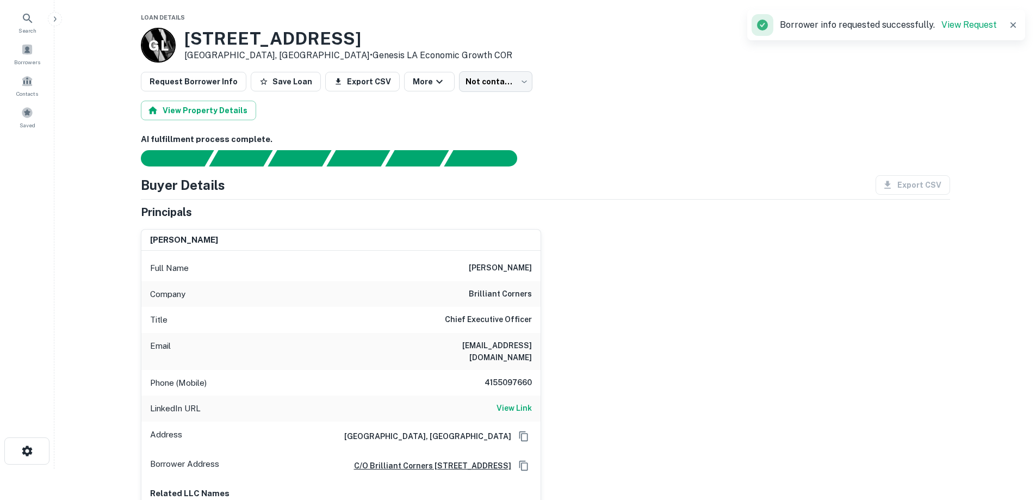
scroll to position [54, 0]
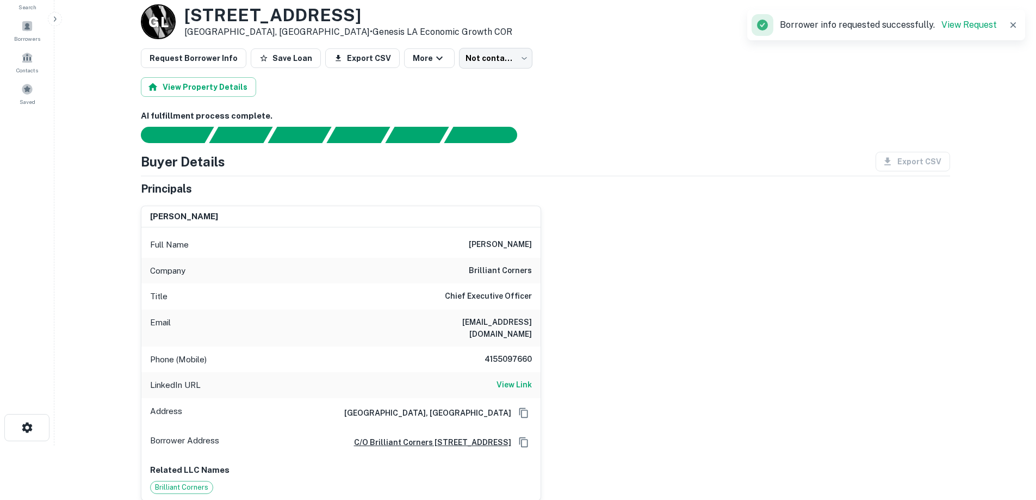
click at [500, 273] on h6 "brilliant corners" at bounding box center [500, 270] width 63 height 13
click at [435, 247] on div "Full Name [PERSON_NAME]" at bounding box center [340, 245] width 399 height 26
click at [496, 244] on h6 "[PERSON_NAME]" at bounding box center [500, 244] width 63 height 13
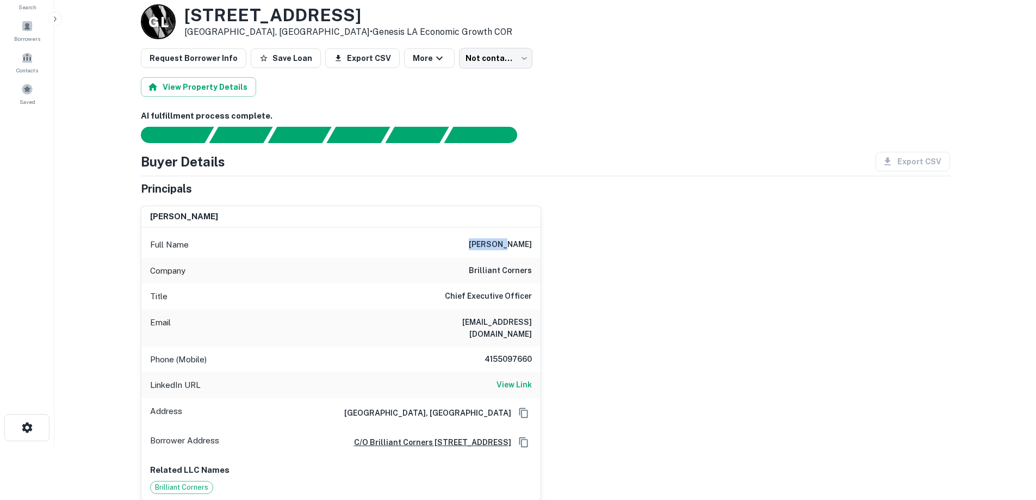
click at [496, 244] on h6 "[PERSON_NAME]" at bounding box center [500, 244] width 63 height 13
click at [406, 288] on div "Title Chief Executive Officer" at bounding box center [340, 296] width 399 height 26
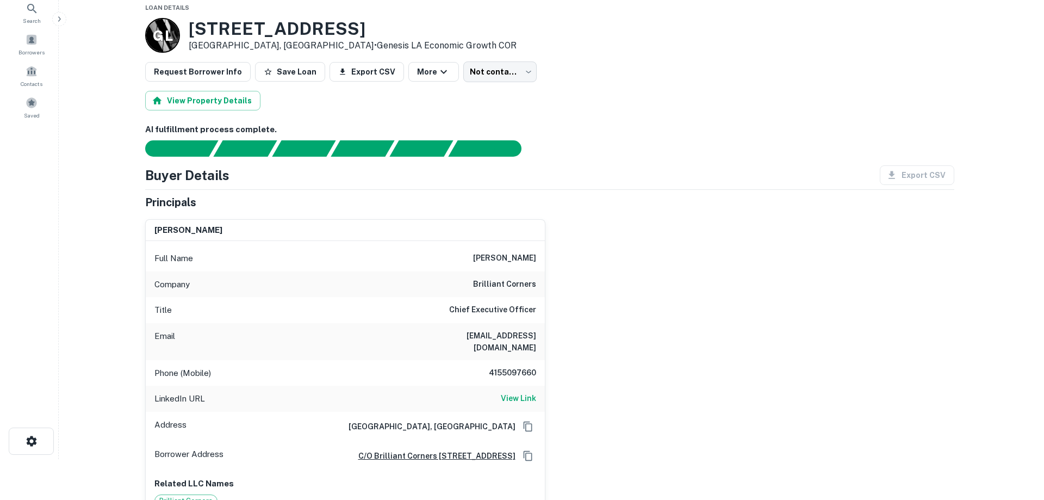
scroll to position [0, 0]
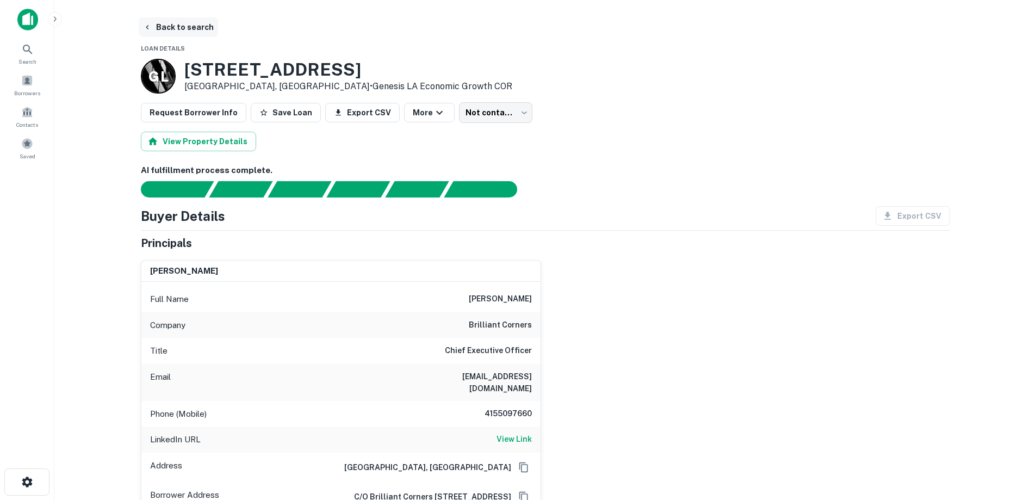
click at [174, 27] on button "Back to search" at bounding box center [178, 27] width 79 height 20
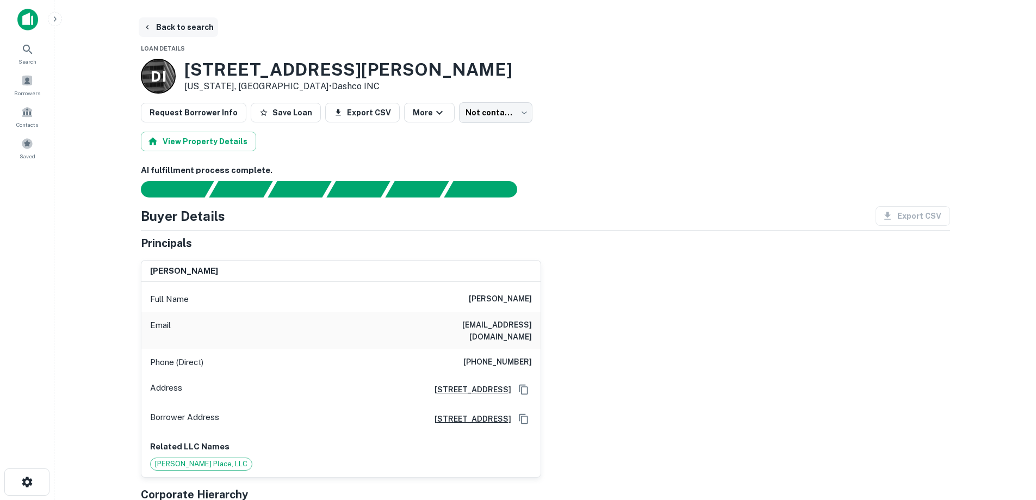
click at [194, 30] on button "Back to search" at bounding box center [178, 27] width 79 height 20
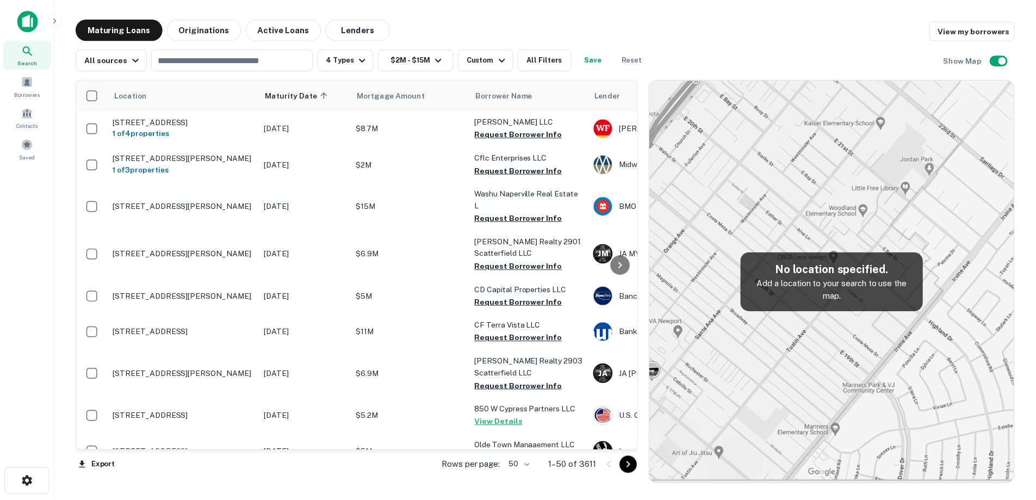
scroll to position [1357, 0]
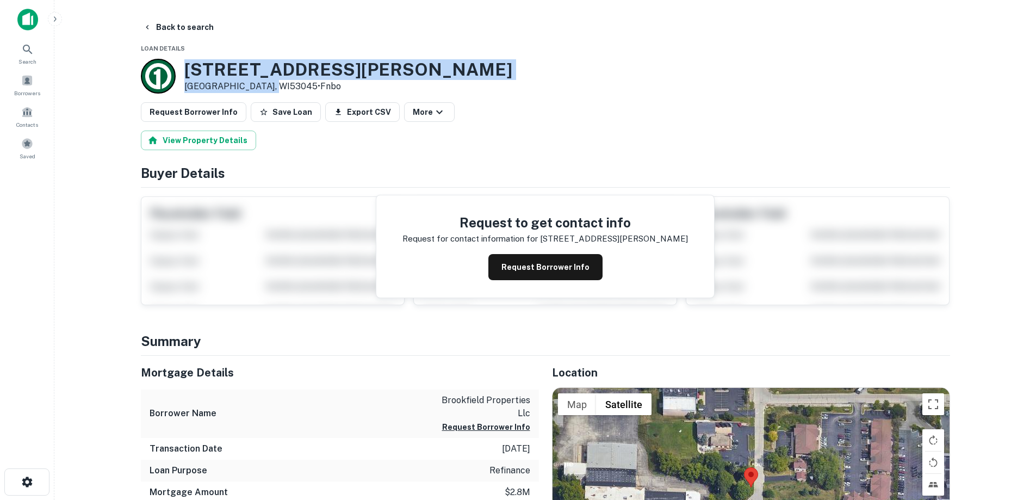
drag, startPoint x: 185, startPoint y: 66, endPoint x: 269, endPoint y: 89, distance: 86.6
click at [269, 89] on div "135 N JANACEK RD Brookfield, WI53045 • Fnbo" at bounding box center [348, 76] width 328 height 34
copy div "135 N JANACEK RD Brookfield, WI53045"
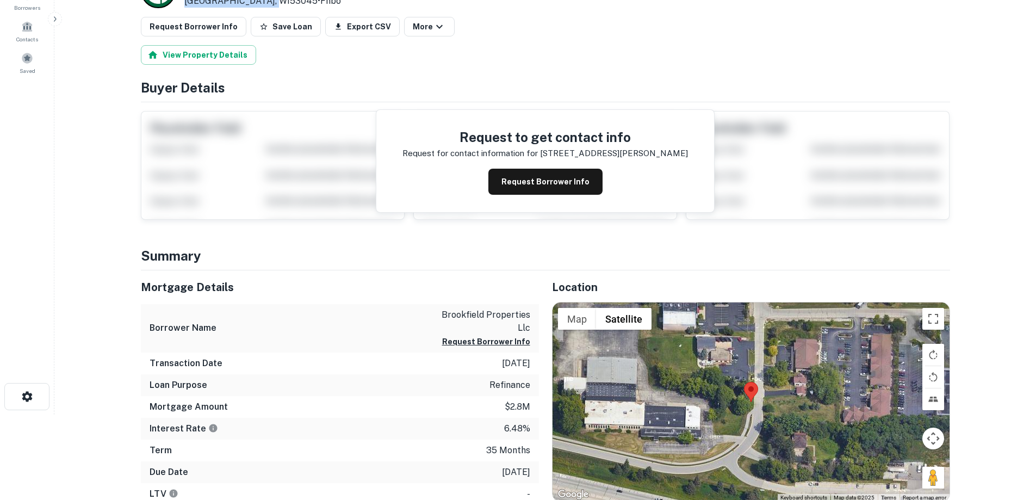
scroll to position [109, 0]
